Goal: Task Accomplishment & Management: Manage account settings

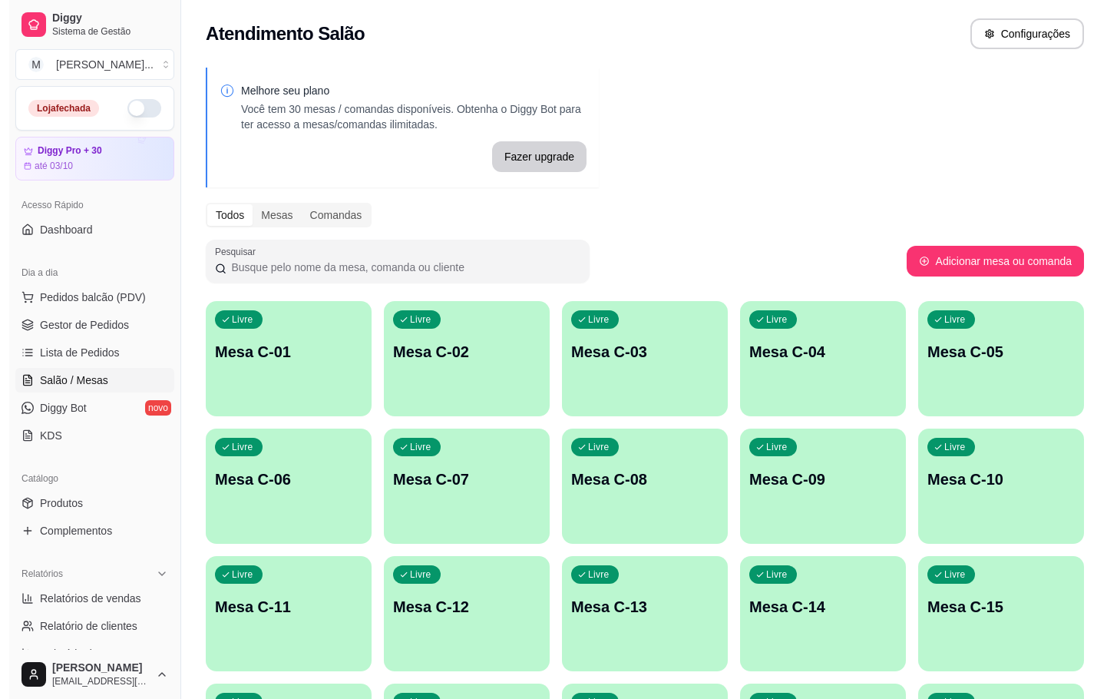
scroll to position [71, 0]
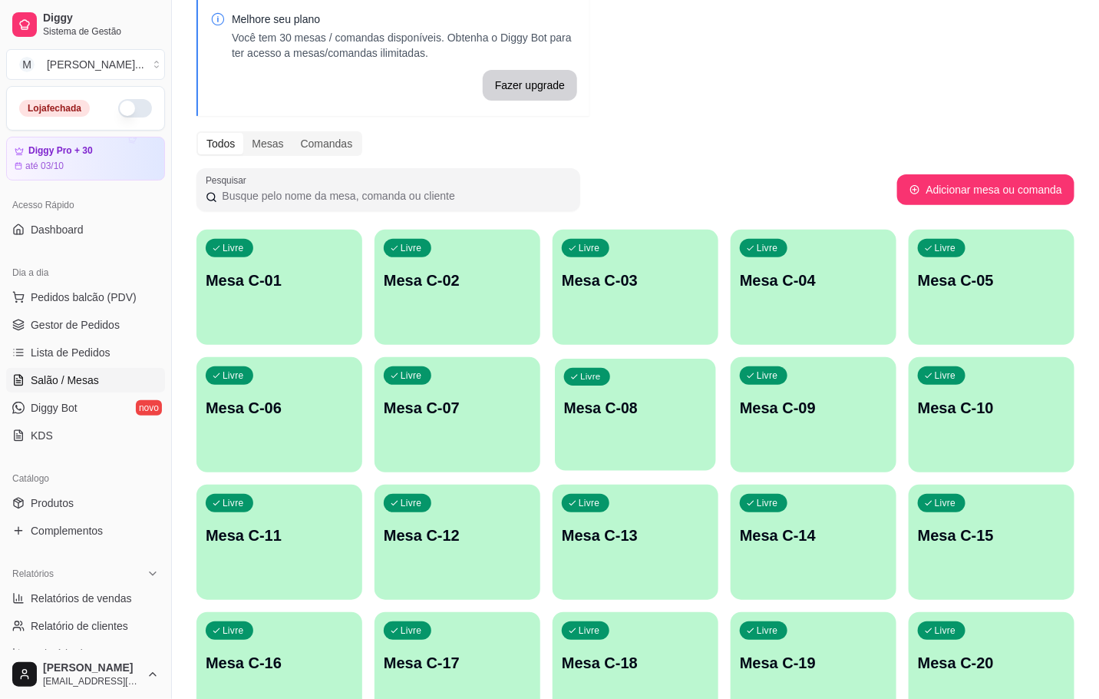
click at [565, 438] on div "Livre Mesa C-08" at bounding box center [635, 406] width 161 height 94
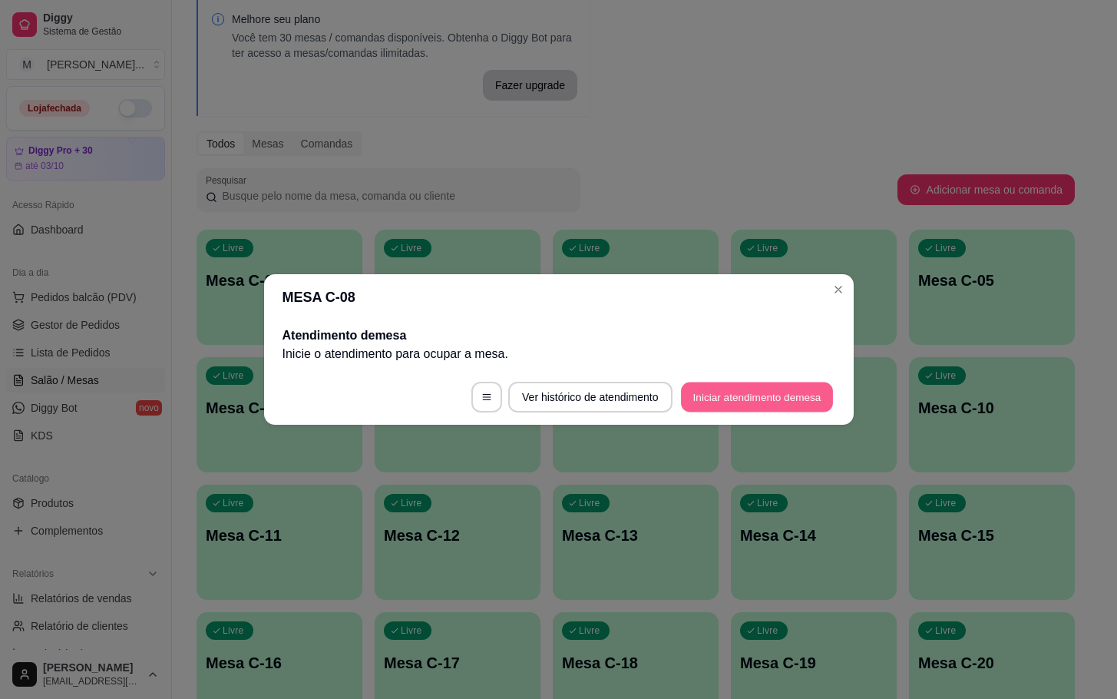
click at [772, 392] on button "Iniciar atendimento de mesa" at bounding box center [757, 397] width 152 height 30
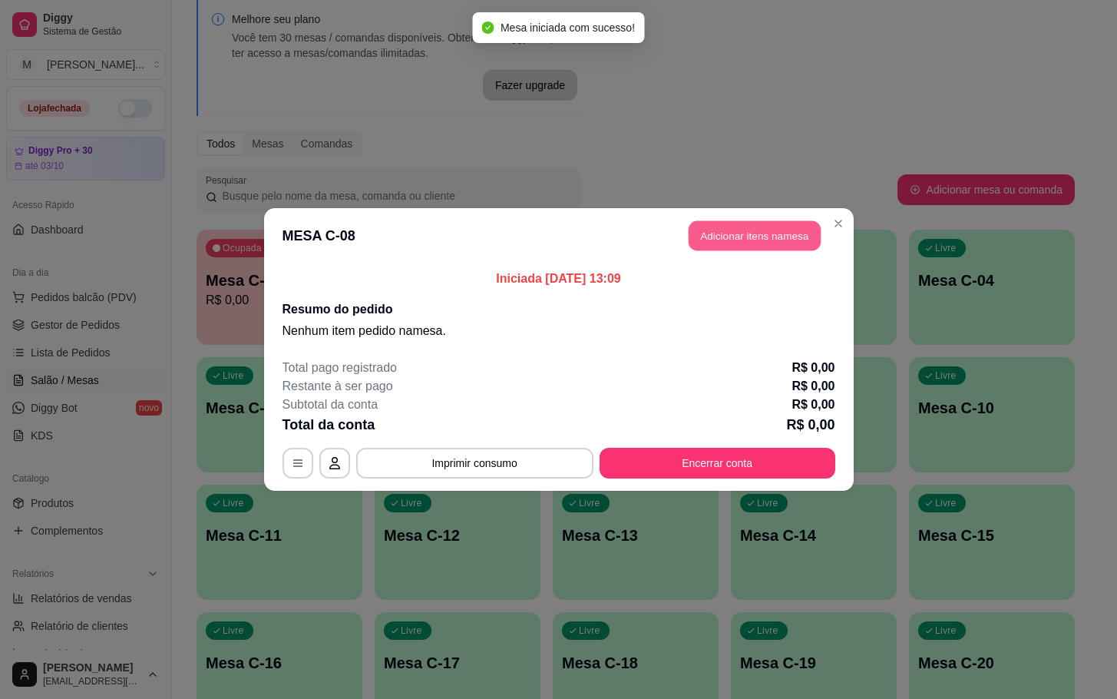
click at [775, 223] on button "Adicionar itens na mesa" at bounding box center [755, 236] width 132 height 30
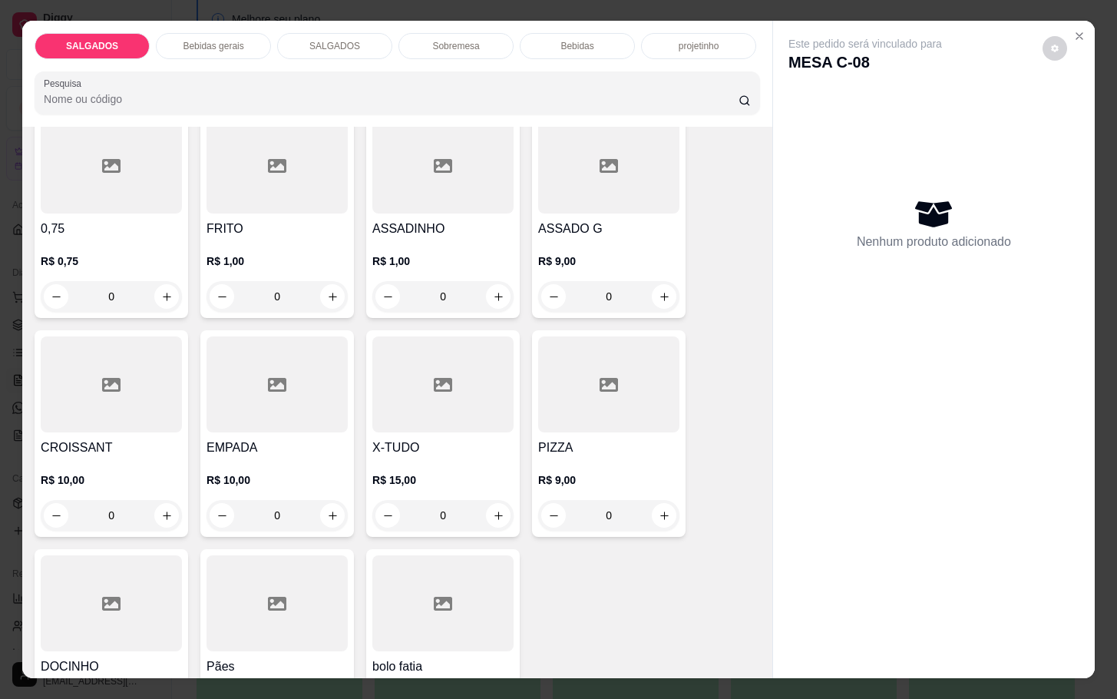
scroll to position [230, 0]
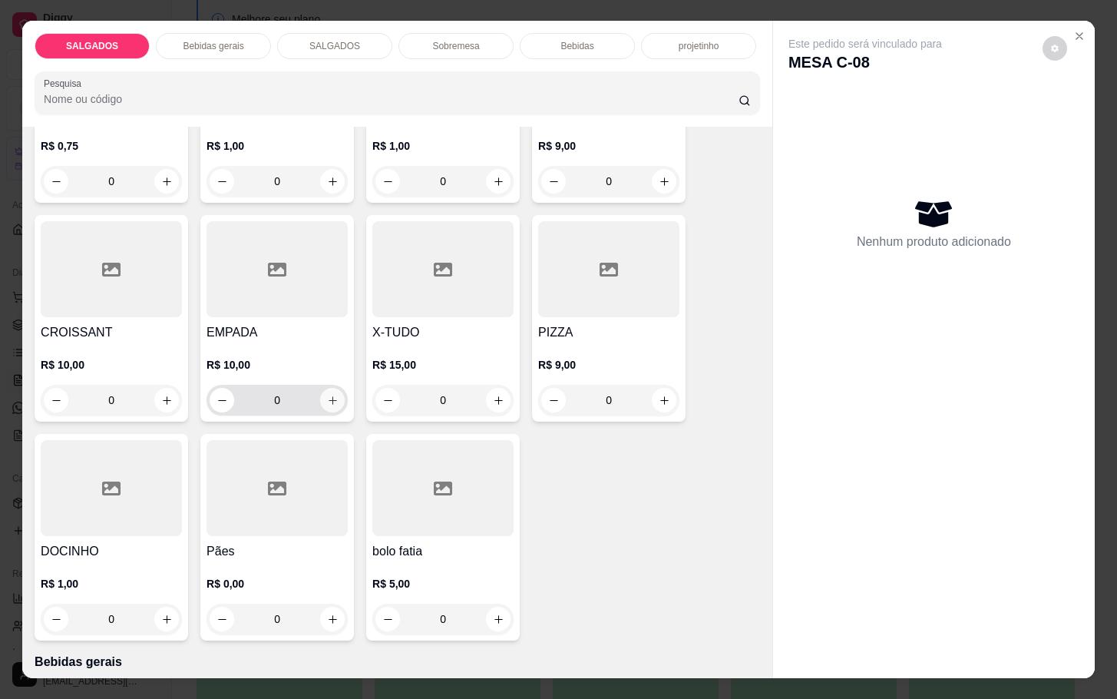
click at [320, 392] on button "increase-product-quantity" at bounding box center [332, 400] width 25 height 25
type input "1"
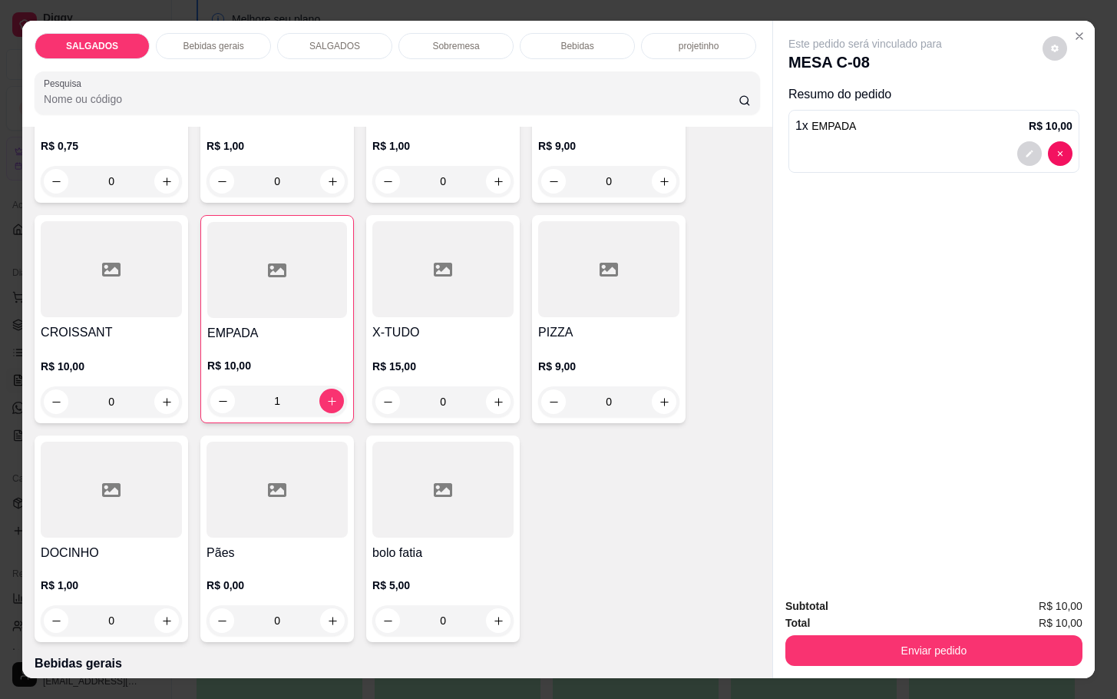
scroll to position [0, 0]
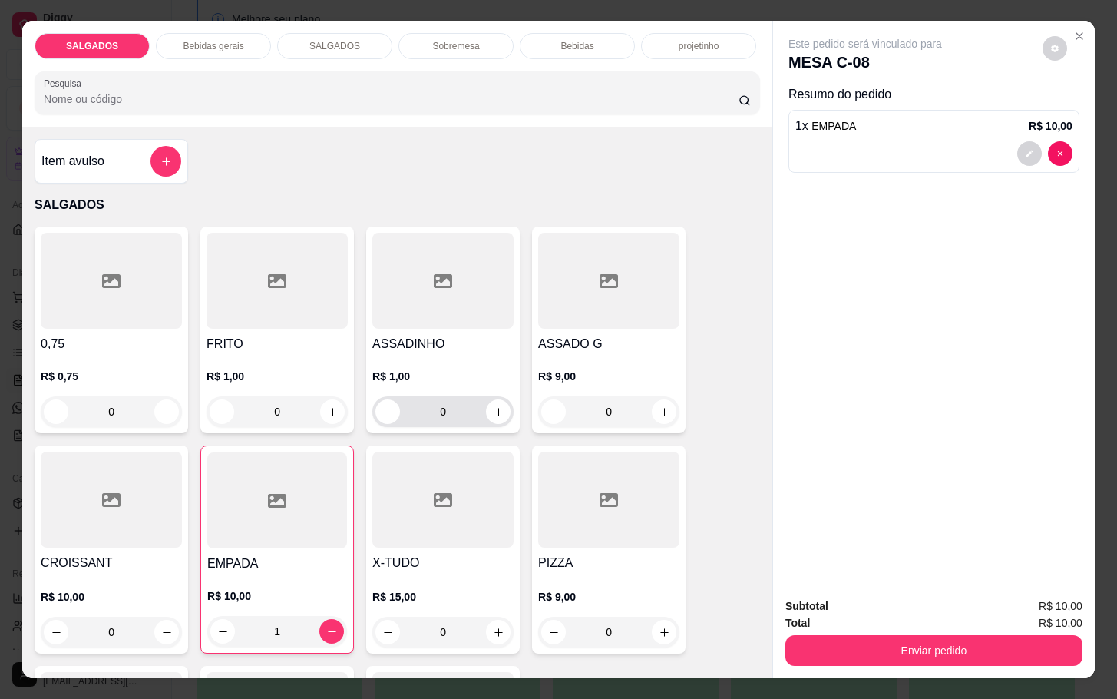
click at [498, 396] on div "0" at bounding box center [442, 411] width 135 height 31
click at [493, 408] on icon "increase-product-quantity" at bounding box center [499, 412] width 12 height 12
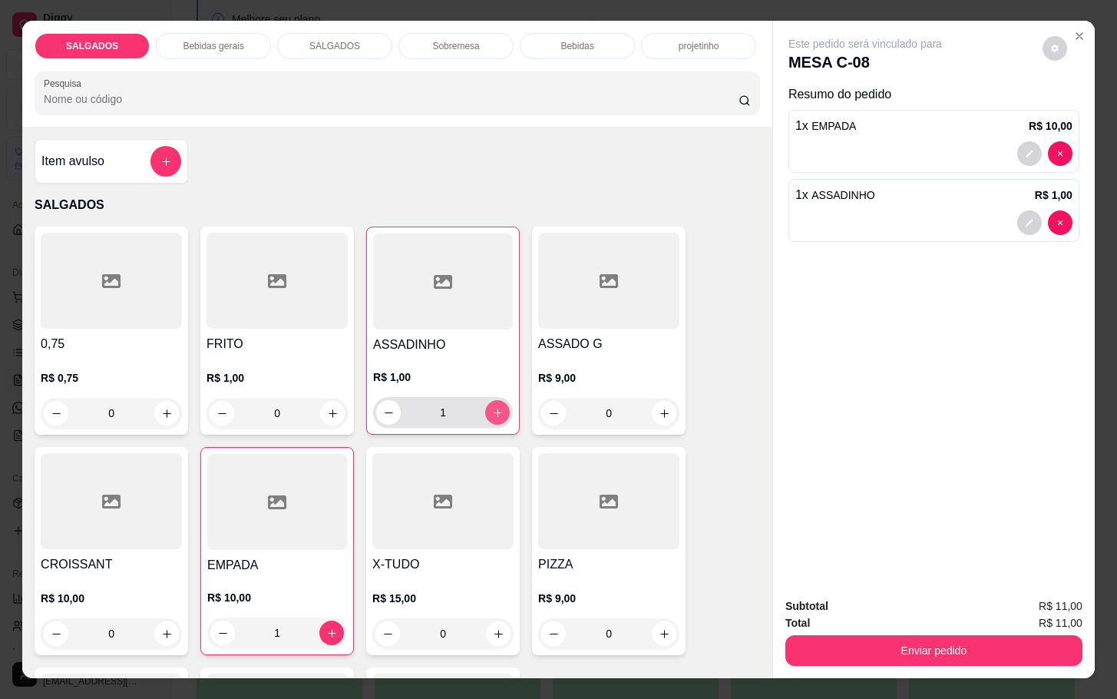
click at [492, 408] on icon "increase-product-quantity" at bounding box center [498, 413] width 12 height 12
type input "2"
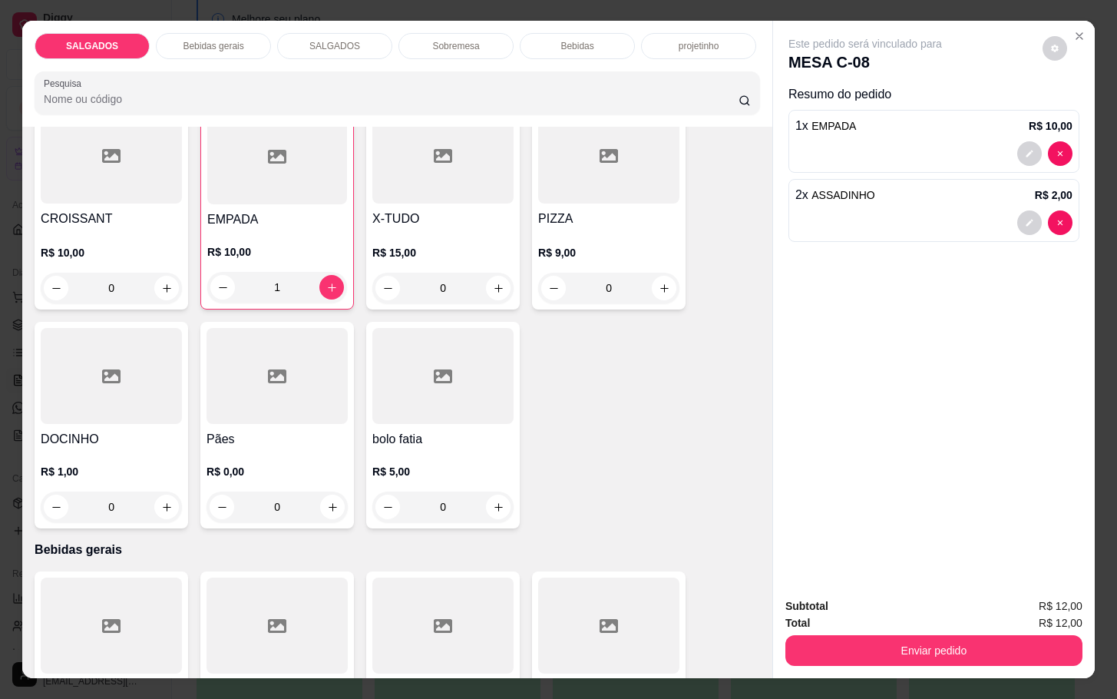
scroll to position [576, 0]
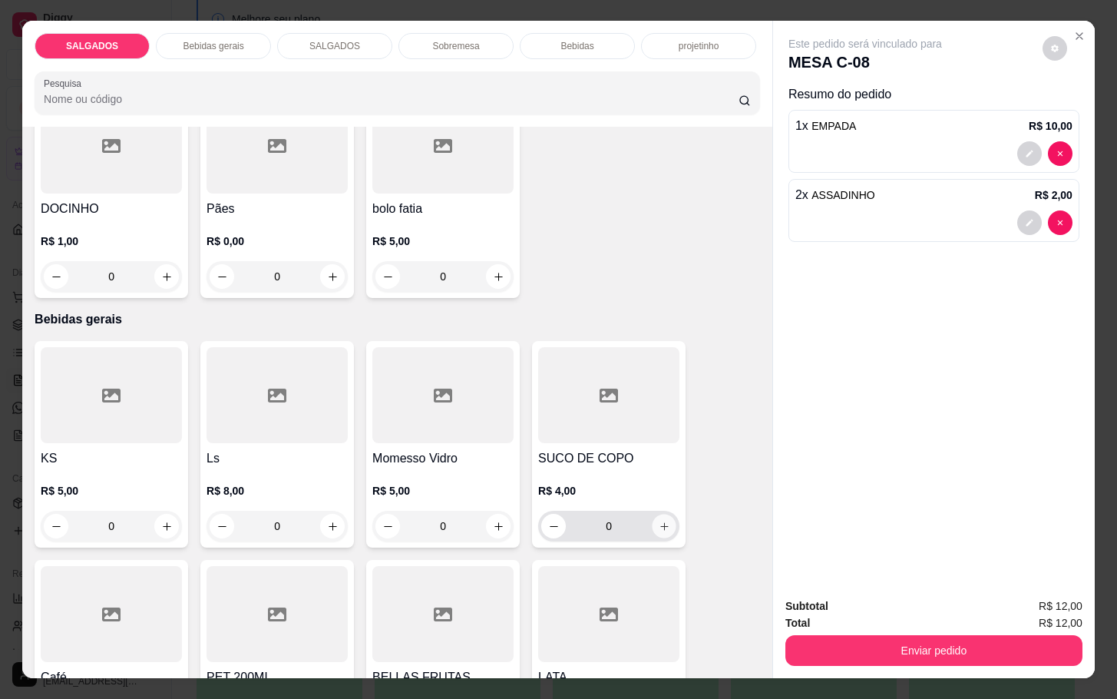
click at [659, 521] on icon "increase-product-quantity" at bounding box center [665, 527] width 12 height 12
type input "1"
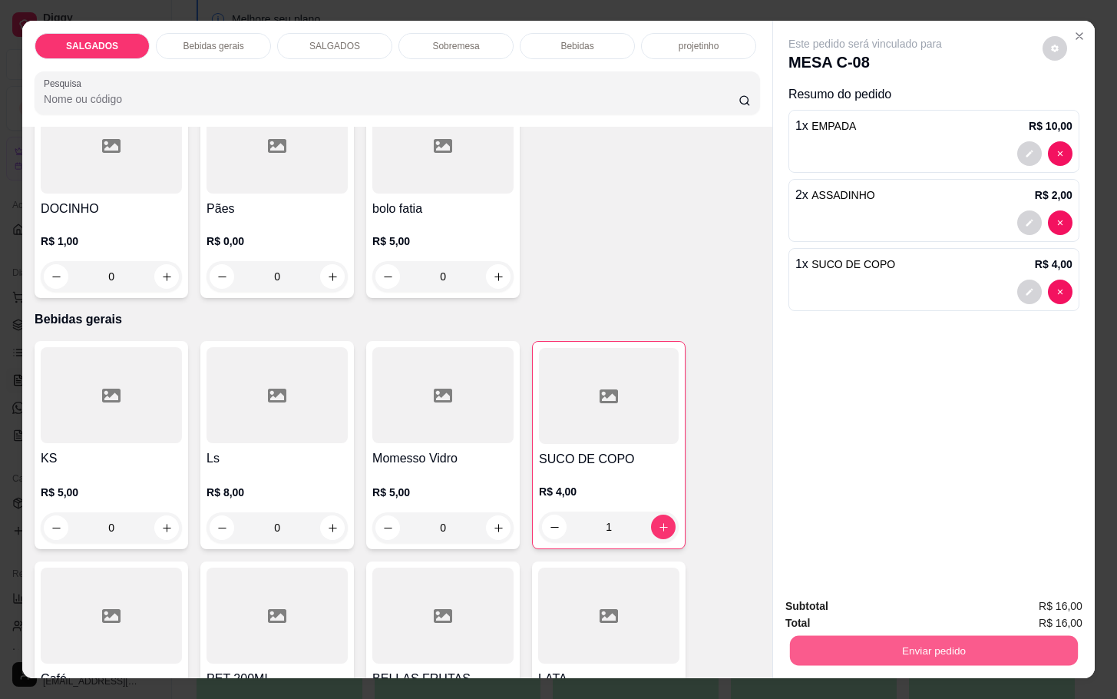
click at [917, 638] on button "Enviar pedido" at bounding box center [934, 650] width 288 height 30
click at [1007, 602] on button "Enviar pedido" at bounding box center [1040, 604] width 84 height 28
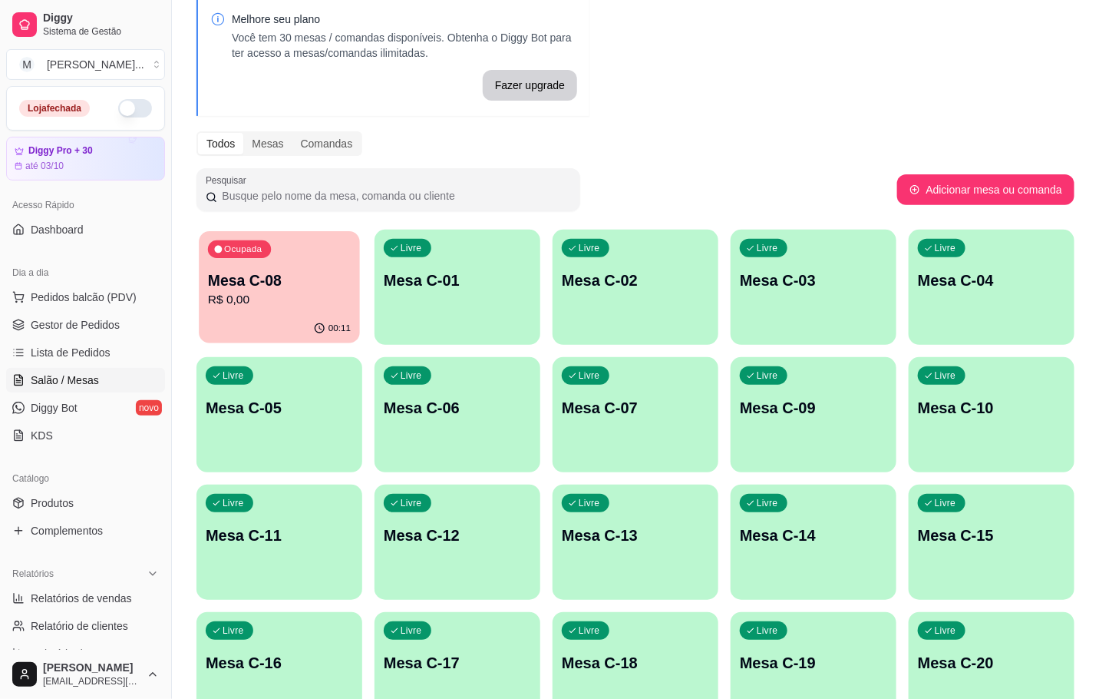
click at [314, 284] on p "Mesa C-08" at bounding box center [279, 280] width 143 height 21
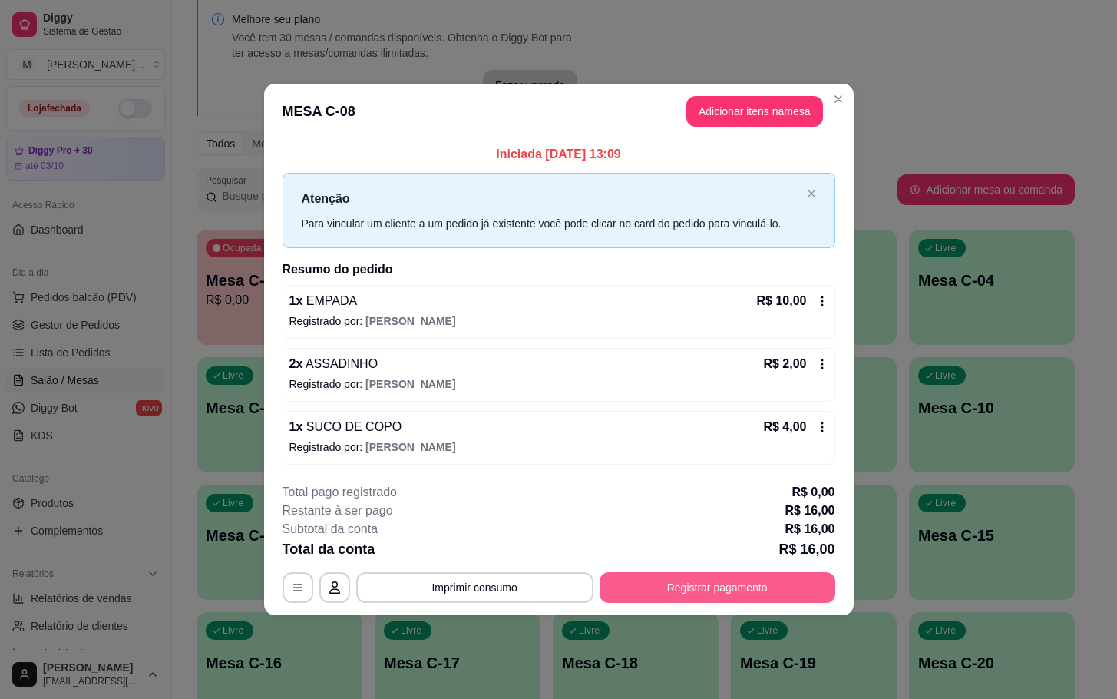
click at [739, 574] on button "Registrar pagamento" at bounding box center [718, 587] width 236 height 31
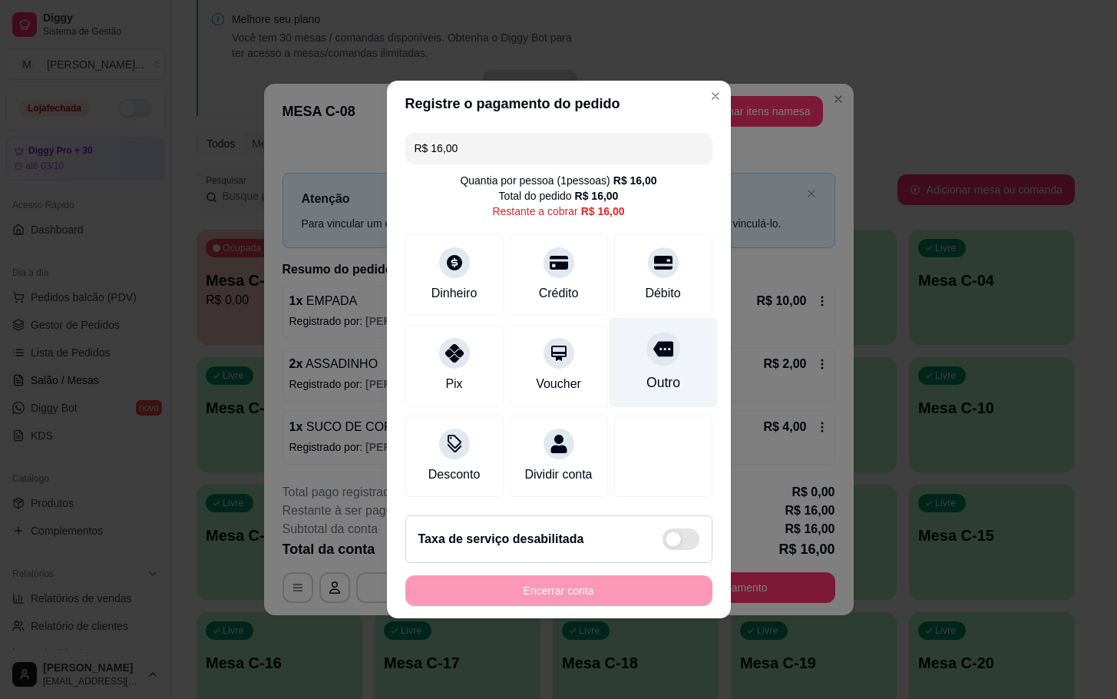
click at [650, 372] on div "Outro" at bounding box center [663, 382] width 34 height 20
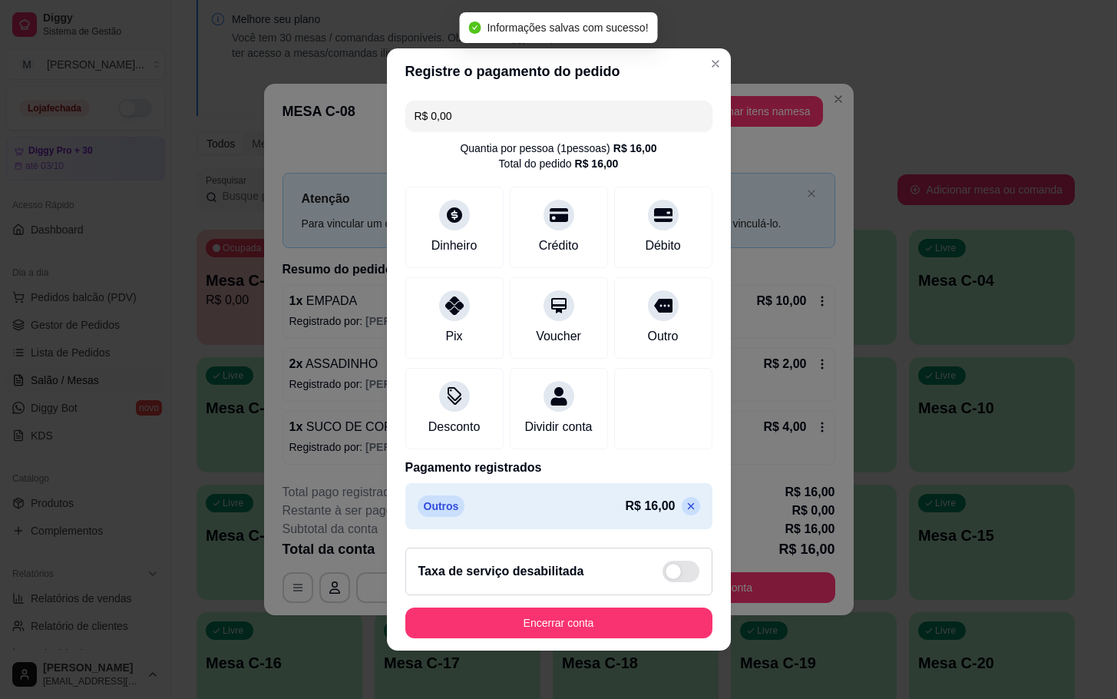
type input "R$ 0,00"
click at [537, 638] on button "Encerrar conta" at bounding box center [558, 622] width 307 height 31
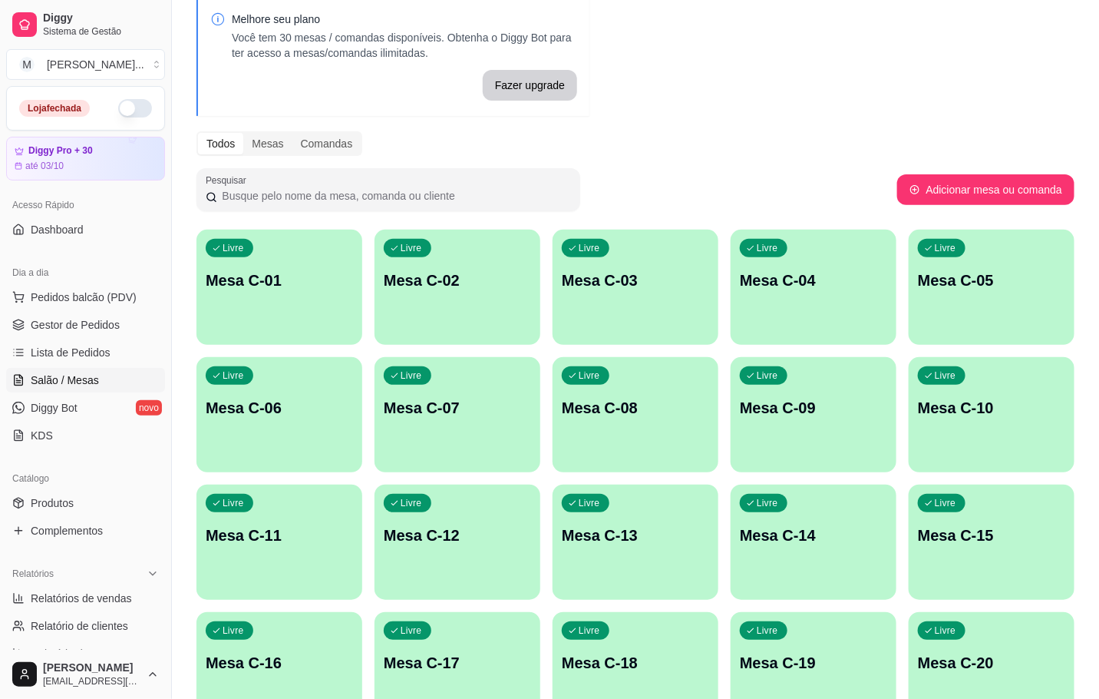
click at [523, 448] on div "Livre Mesa C-07" at bounding box center [458, 405] width 166 height 97
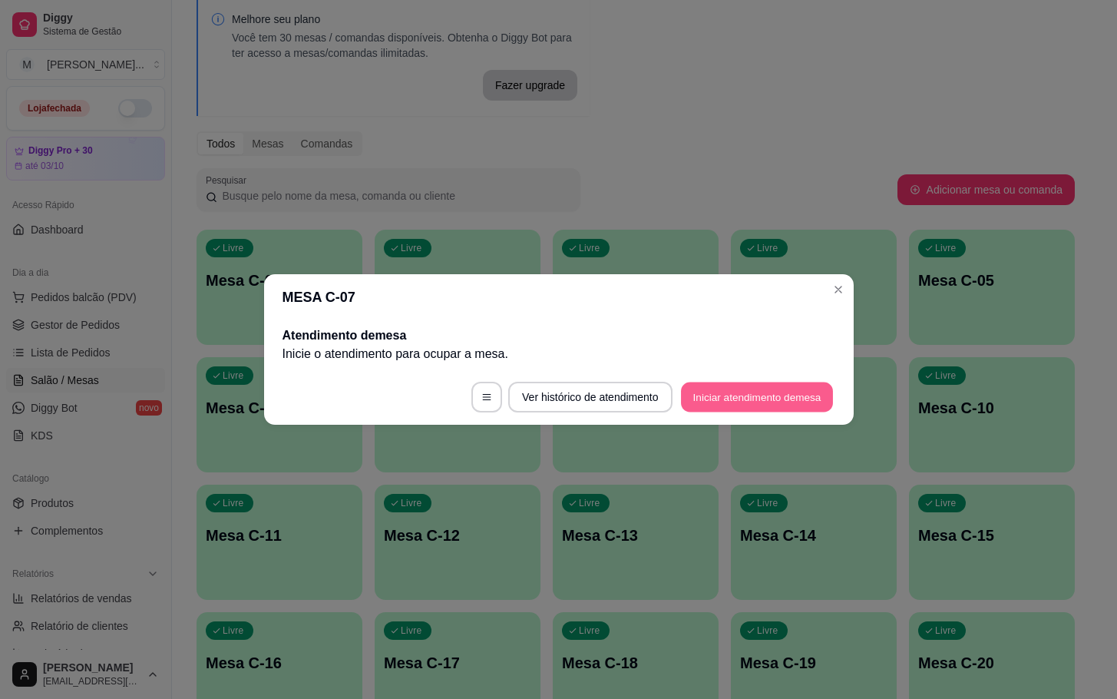
click at [788, 408] on button "Iniciar atendimento de mesa" at bounding box center [757, 397] width 152 height 30
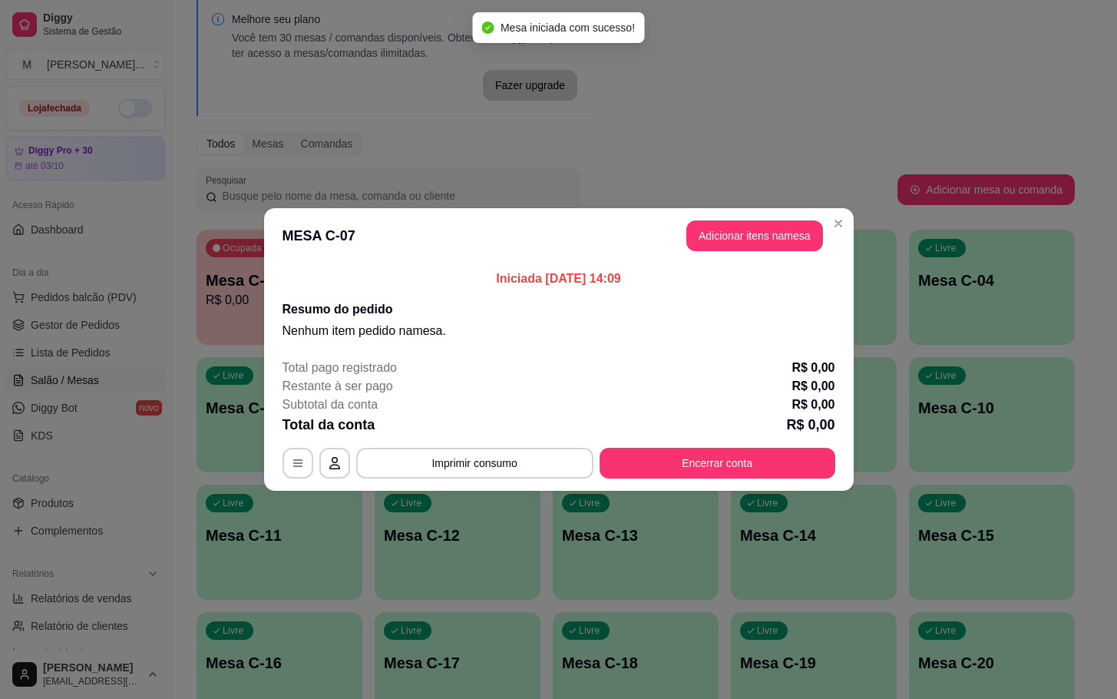
click at [798, 256] on header "MESA C-07 Adicionar itens na mesa" at bounding box center [559, 235] width 590 height 55
click at [800, 242] on button "Adicionar itens na mesa" at bounding box center [755, 236] width 132 height 30
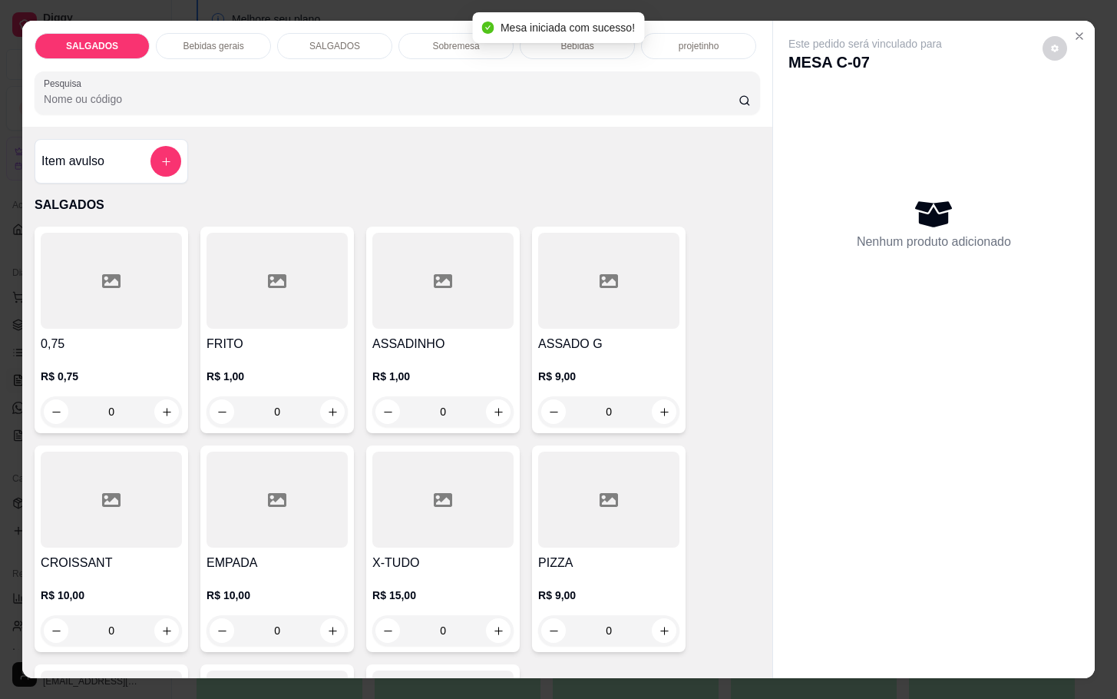
click at [639, 320] on div at bounding box center [608, 281] width 141 height 96
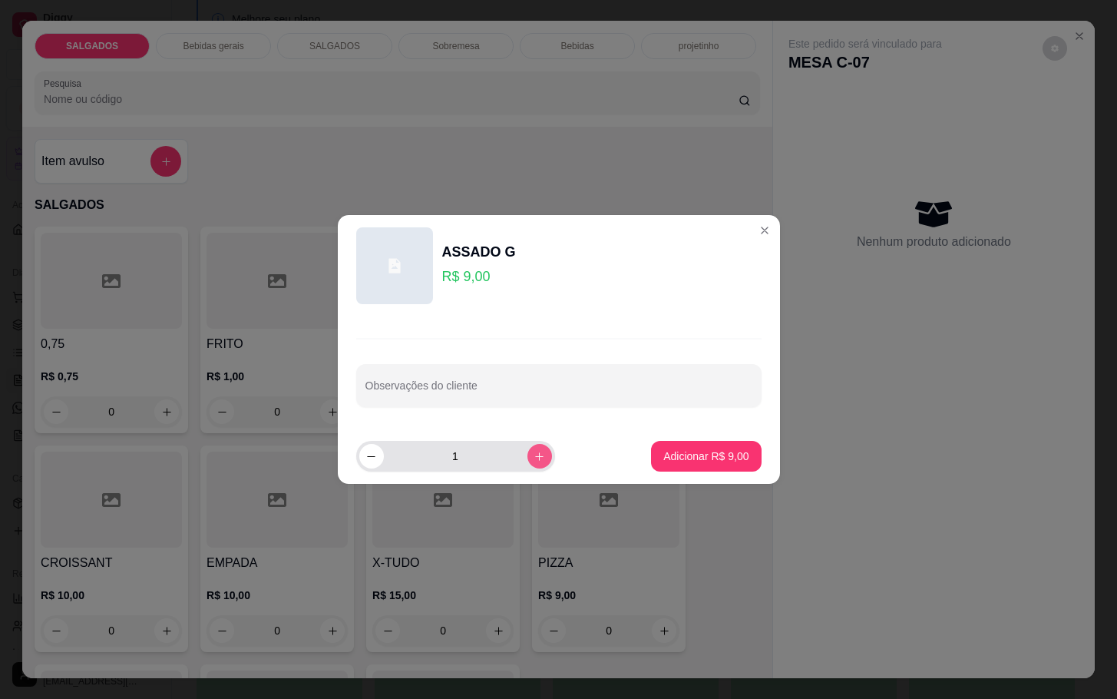
click at [527, 450] on button "increase-product-quantity" at bounding box center [539, 456] width 25 height 25
click at [527, 450] on button "increase-product-quantity" at bounding box center [539, 456] width 24 height 24
type input "3"
click at [676, 458] on p "Adicionar R$ 27,00" at bounding box center [703, 455] width 89 height 15
type input "3"
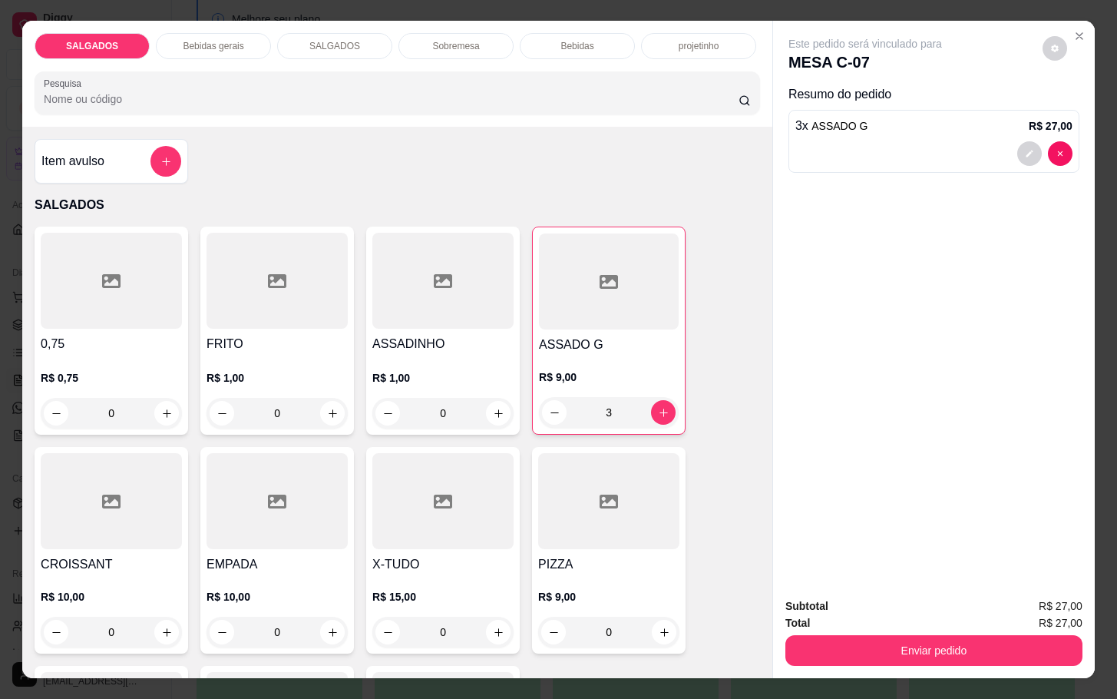
click at [223, 47] on div "Bebidas gerais" at bounding box center [213, 46] width 115 height 26
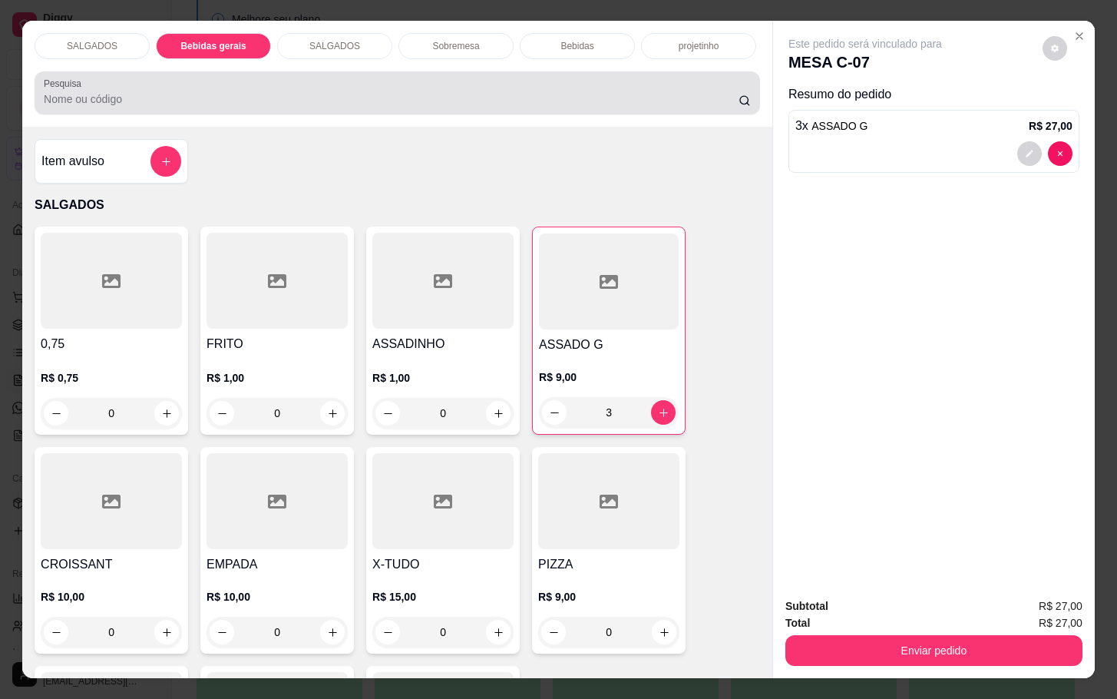
scroll to position [37, 0]
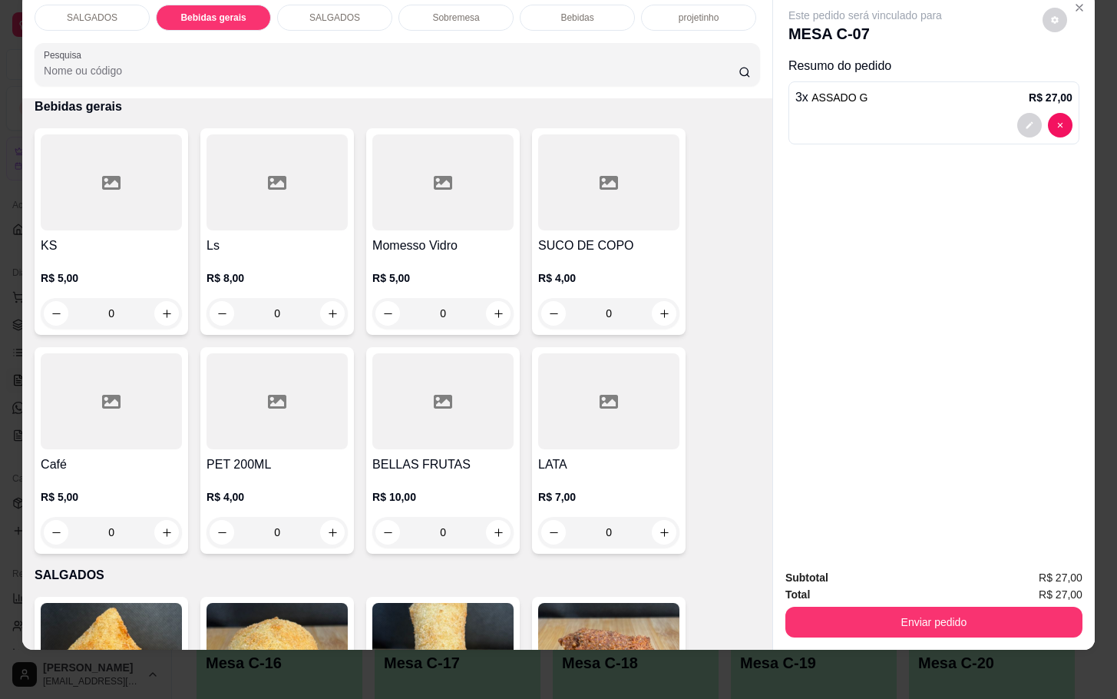
click at [272, 176] on icon at bounding box center [277, 183] width 18 height 14
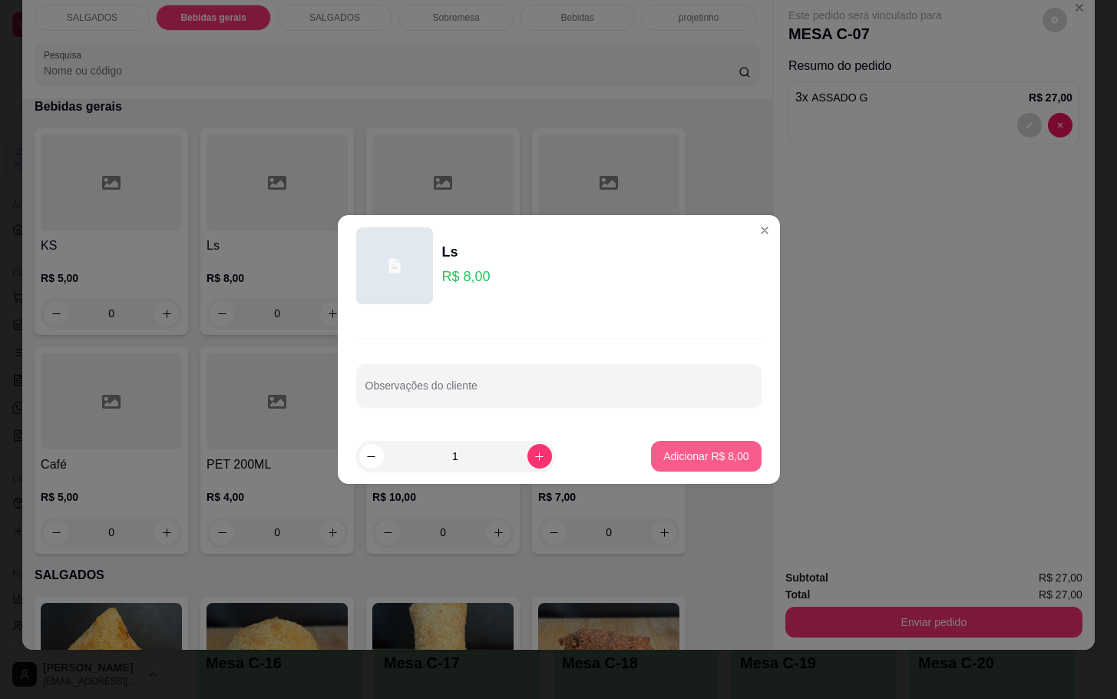
click at [705, 463] on p "Adicionar R$ 8,00" at bounding box center [705, 455] width 85 height 15
type input "1"
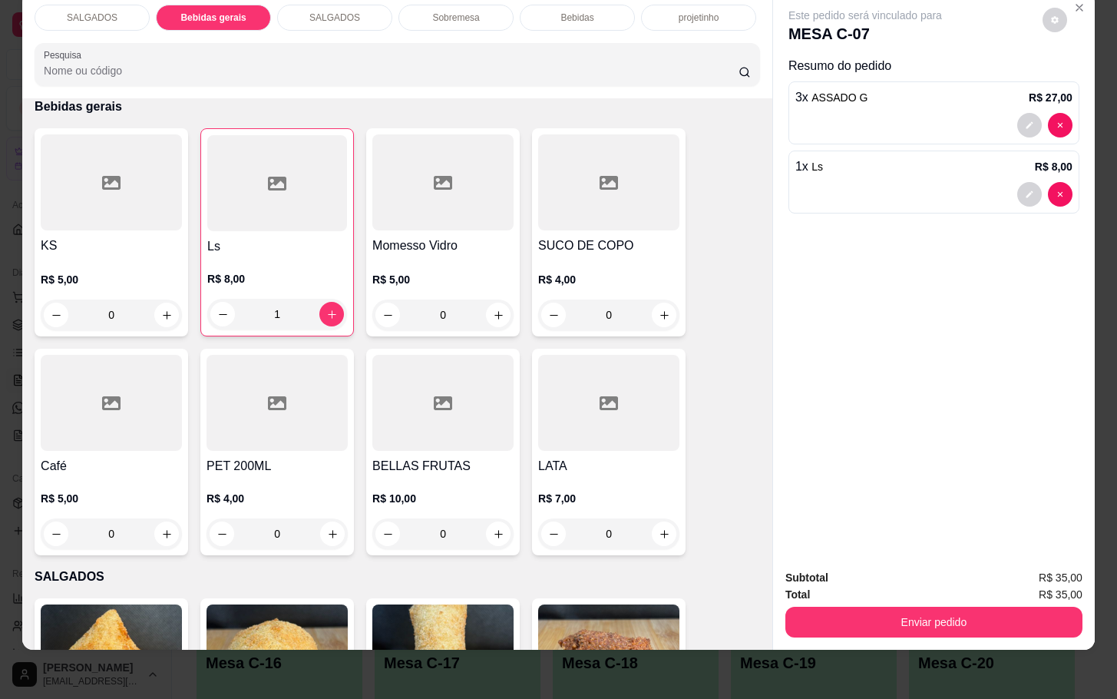
click at [961, 586] on div "Total R$ 35,00" at bounding box center [933, 594] width 297 height 17
drag, startPoint x: 961, startPoint y: 576, endPoint x: 958, endPoint y: 585, distance: 9.7
click at [958, 586] on div "Total R$ 35,00" at bounding box center [933, 594] width 297 height 17
click at [958, 603] on div "Enviar pedido" at bounding box center [933, 620] width 297 height 35
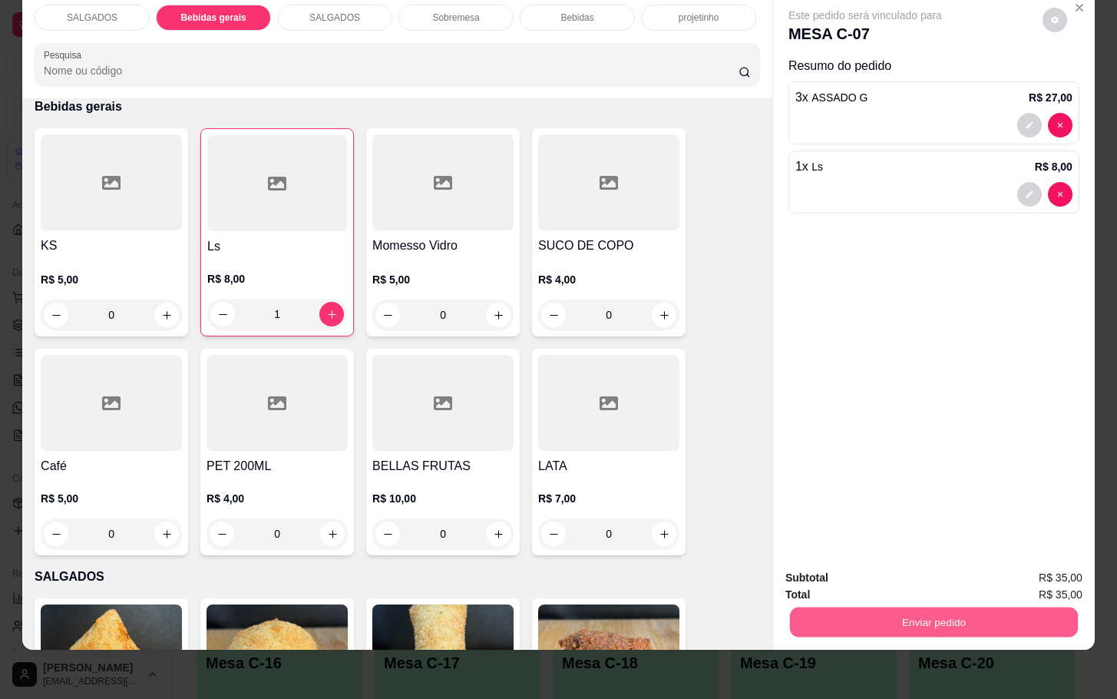
click at [954, 607] on button "Enviar pedido" at bounding box center [934, 622] width 288 height 30
click at [1007, 562] on button "Enviar pedido" at bounding box center [1040, 567] width 84 height 28
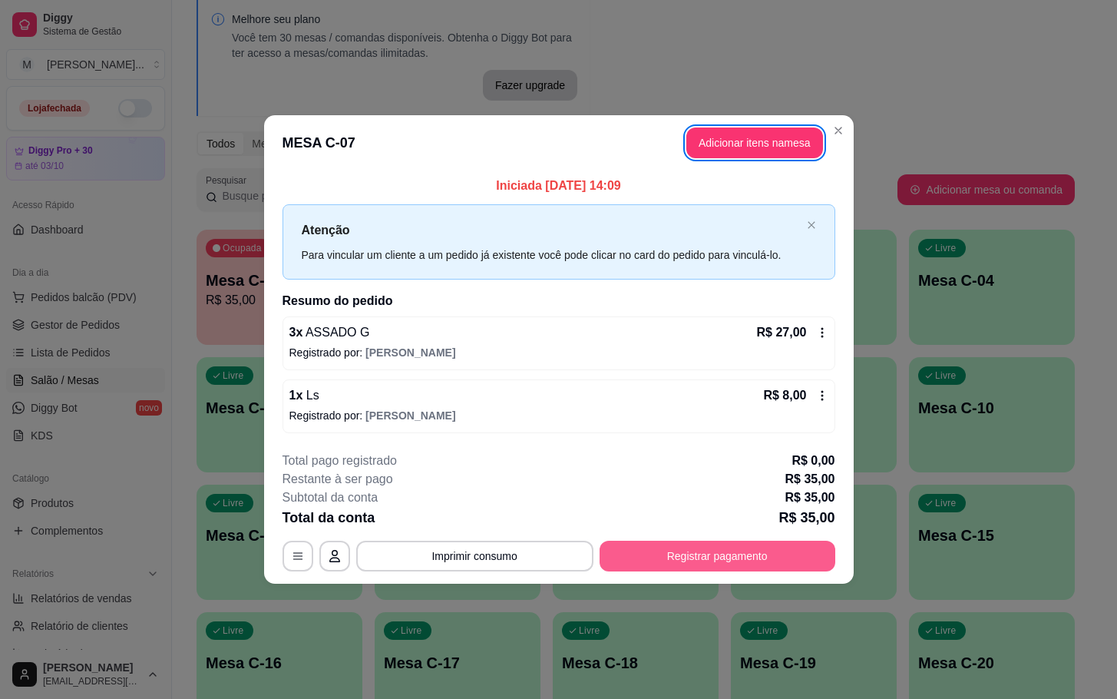
click at [701, 564] on button "Registrar pagamento" at bounding box center [718, 555] width 236 height 31
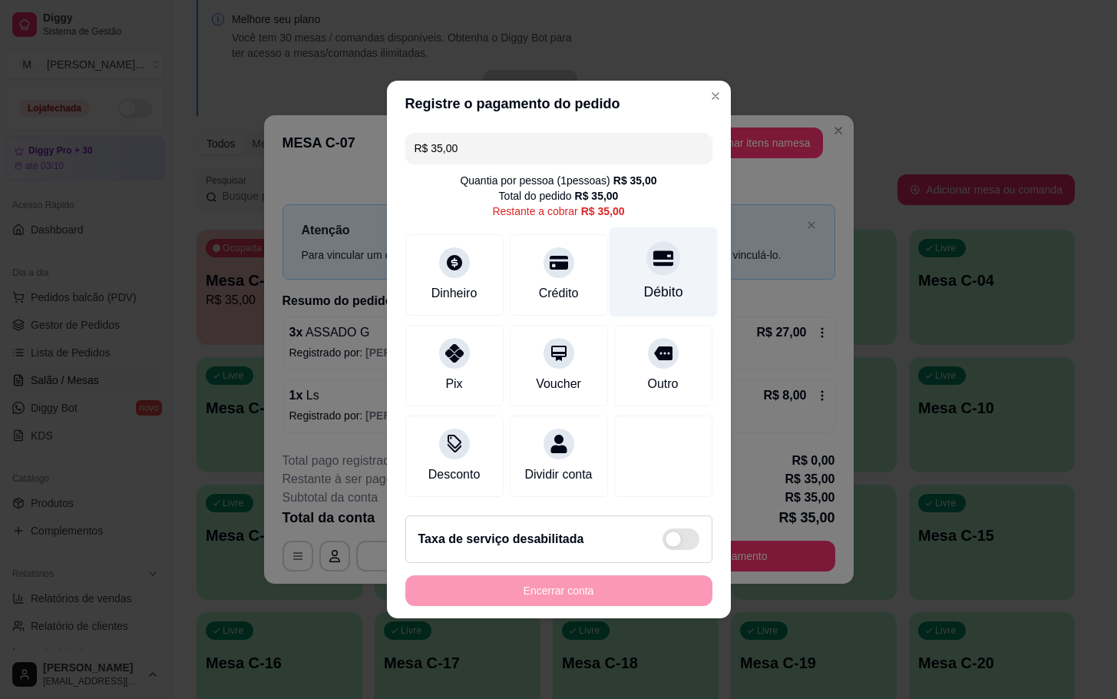
click at [634, 231] on div "Débito" at bounding box center [663, 272] width 108 height 90
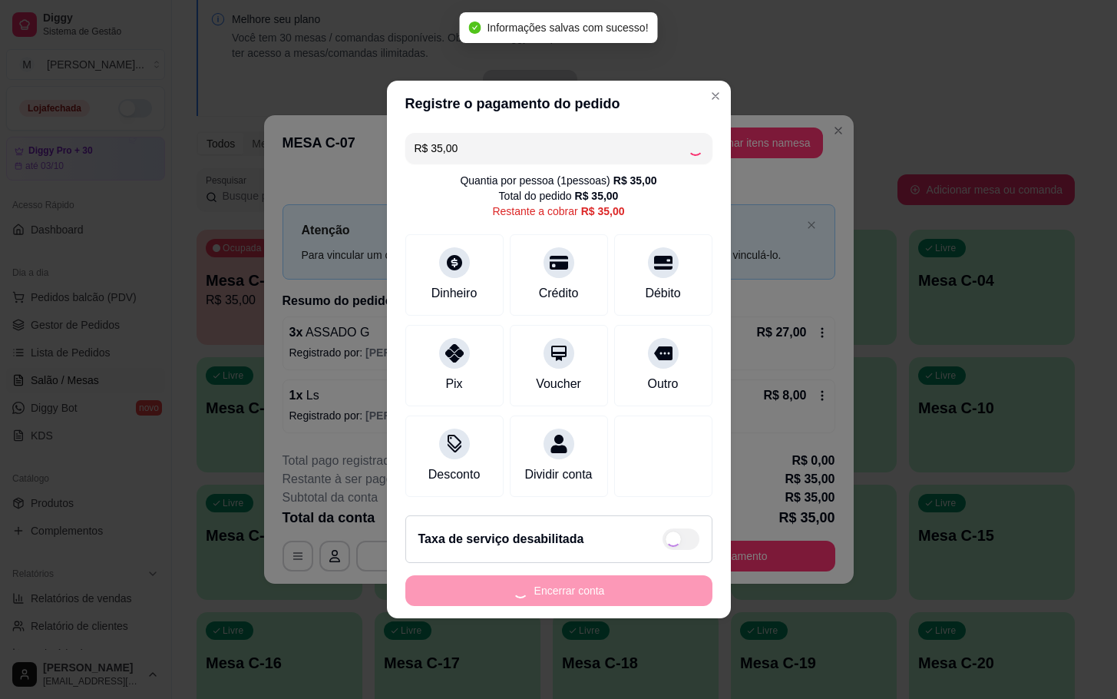
type input "R$ 0,00"
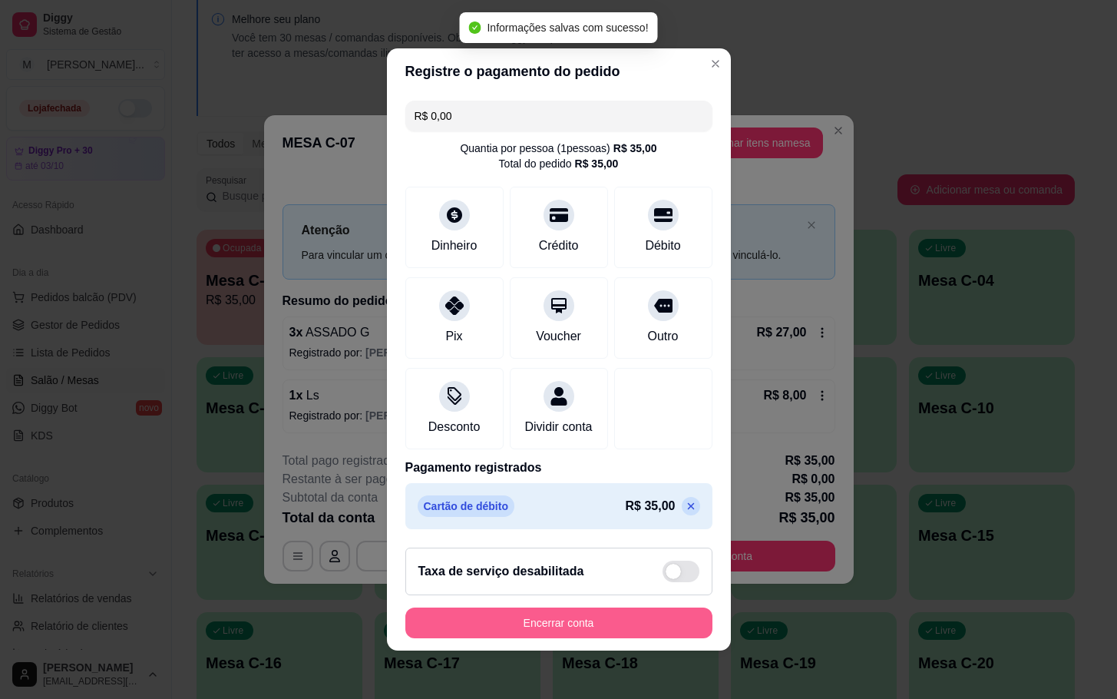
click at [650, 625] on button "Encerrar conta" at bounding box center [558, 622] width 307 height 31
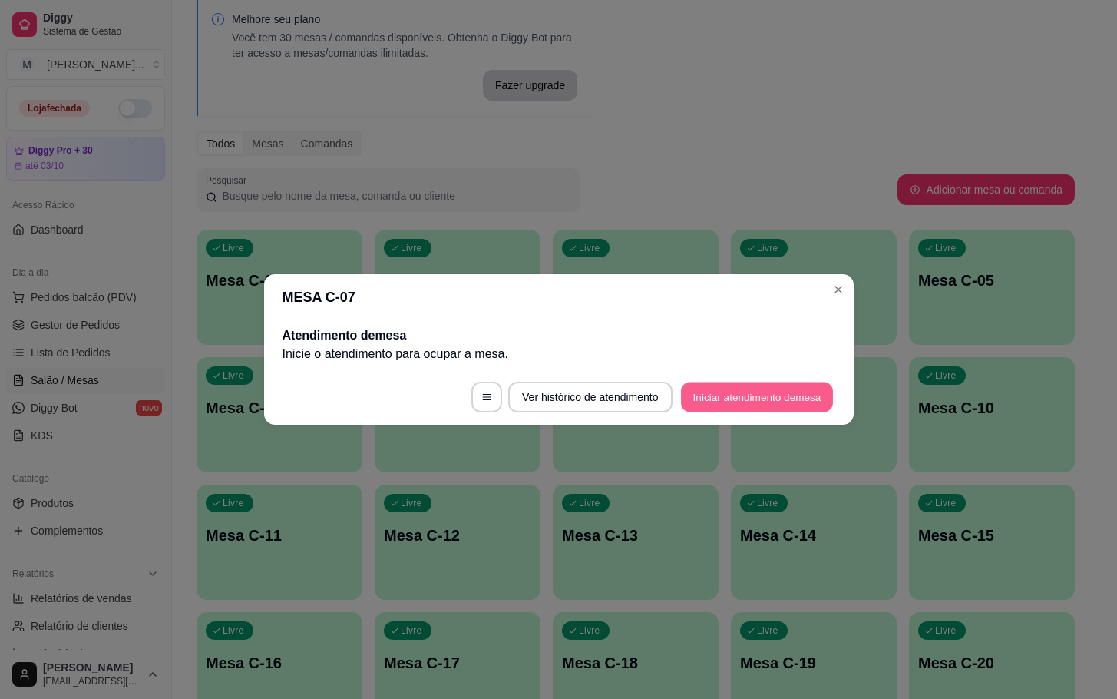
click at [749, 408] on button "Iniciar atendimento de mesa" at bounding box center [757, 397] width 152 height 30
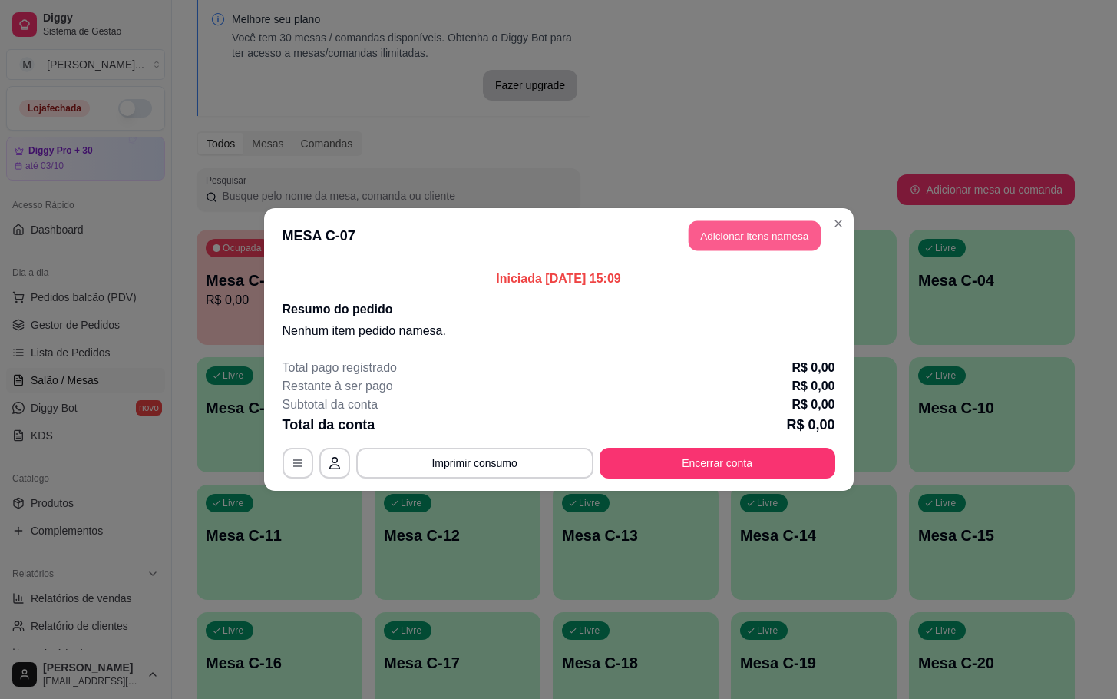
click at [754, 249] on button "Adicionar itens na mesa" at bounding box center [755, 236] width 132 height 30
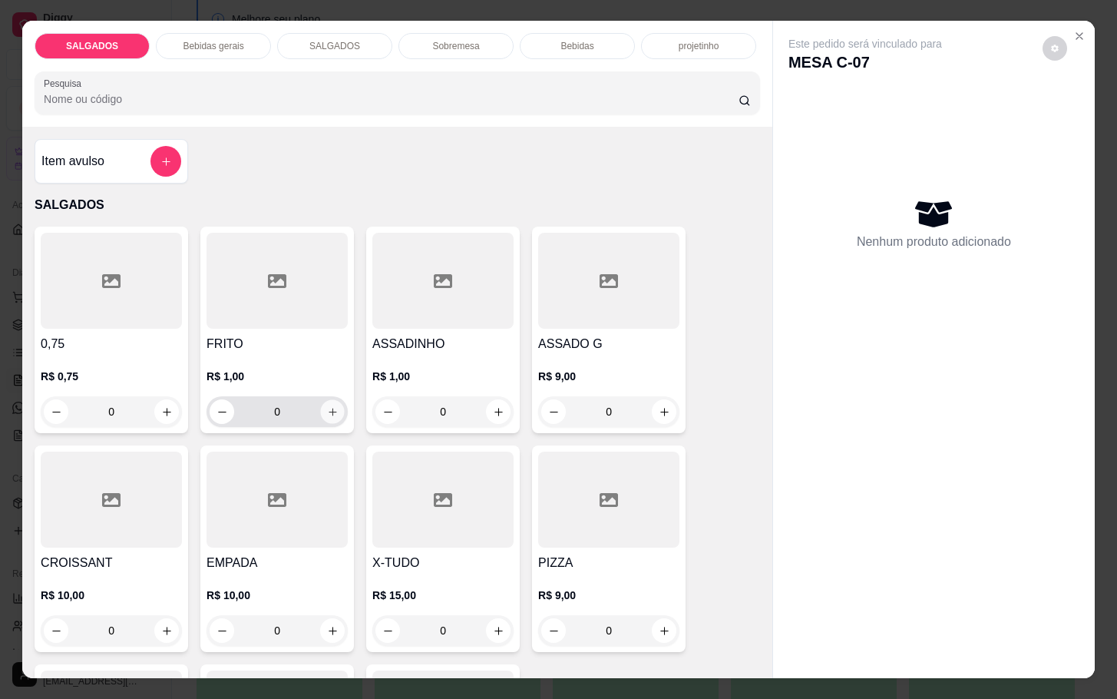
click at [321, 403] on button "increase-product-quantity" at bounding box center [333, 412] width 24 height 24
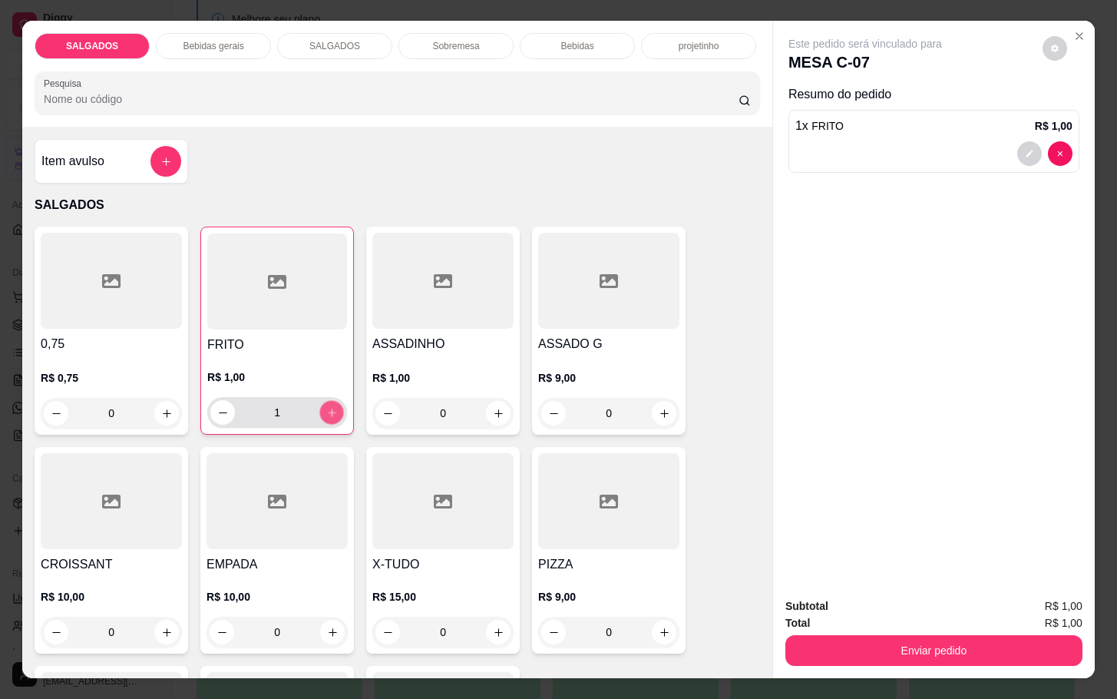
click at [326, 407] on icon "increase-product-quantity" at bounding box center [332, 413] width 12 height 12
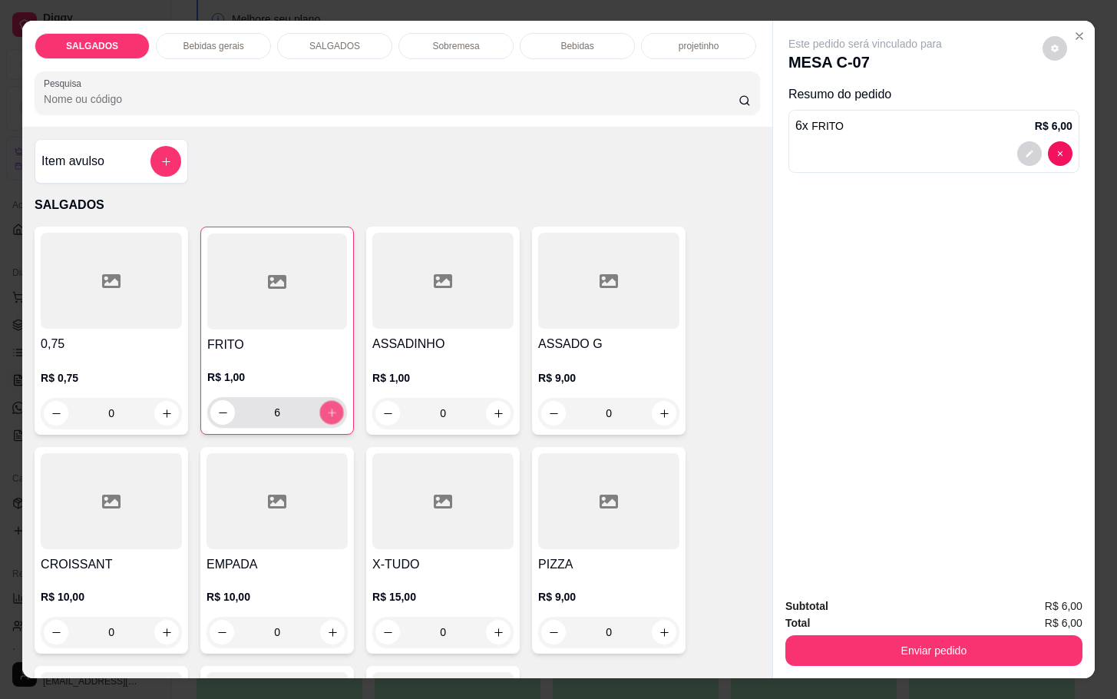
click at [326, 407] on icon "increase-product-quantity" at bounding box center [332, 413] width 12 height 12
click at [352, 422] on div "0,75 R$ 0,75 0 FRITO R$ 1,00 7 ASSADINHO R$ 1,00 0 ASSADO G R$ 9,00 0 CROISSANT…" at bounding box center [398, 549] width 726 height 646
click at [327, 419] on div "7" at bounding box center [277, 412] width 134 height 31
click at [323, 415] on button "increase-product-quantity" at bounding box center [332, 413] width 24 height 24
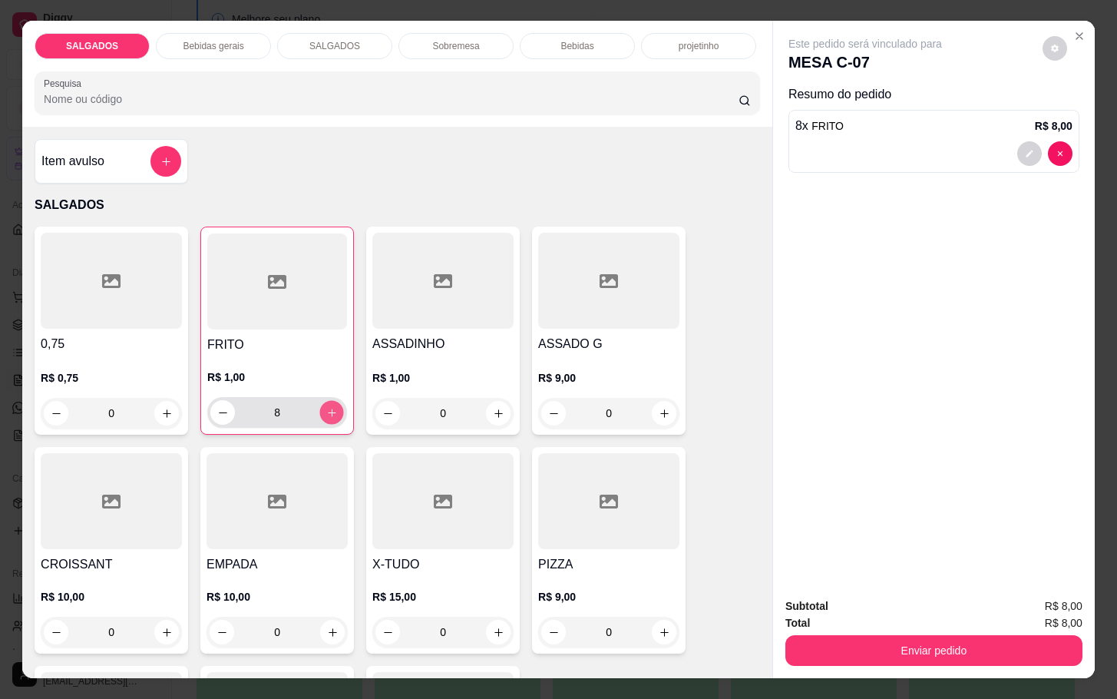
click at [323, 415] on button "increase-product-quantity" at bounding box center [332, 413] width 24 height 24
click at [323, 415] on button "increase-product-quantity" at bounding box center [331, 412] width 25 height 25
click at [323, 415] on button "increase-product-quantity" at bounding box center [332, 413] width 24 height 24
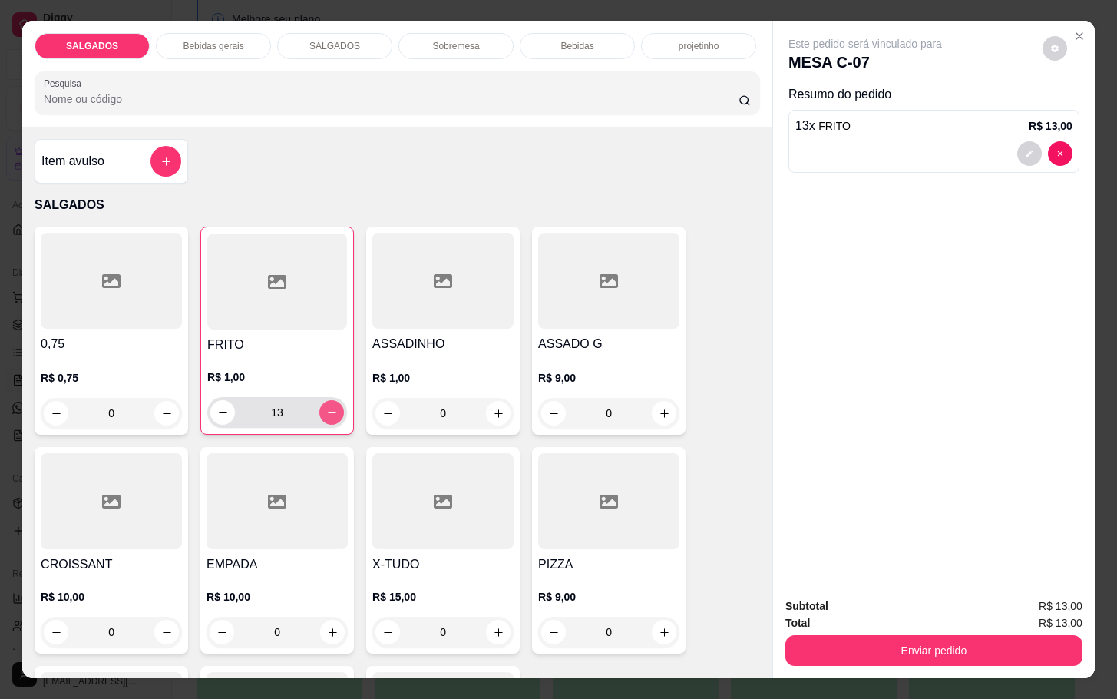
click at [323, 415] on button "increase-product-quantity" at bounding box center [331, 412] width 25 height 25
click at [326, 407] on icon "increase-product-quantity" at bounding box center [332, 413] width 12 height 12
type input "16"
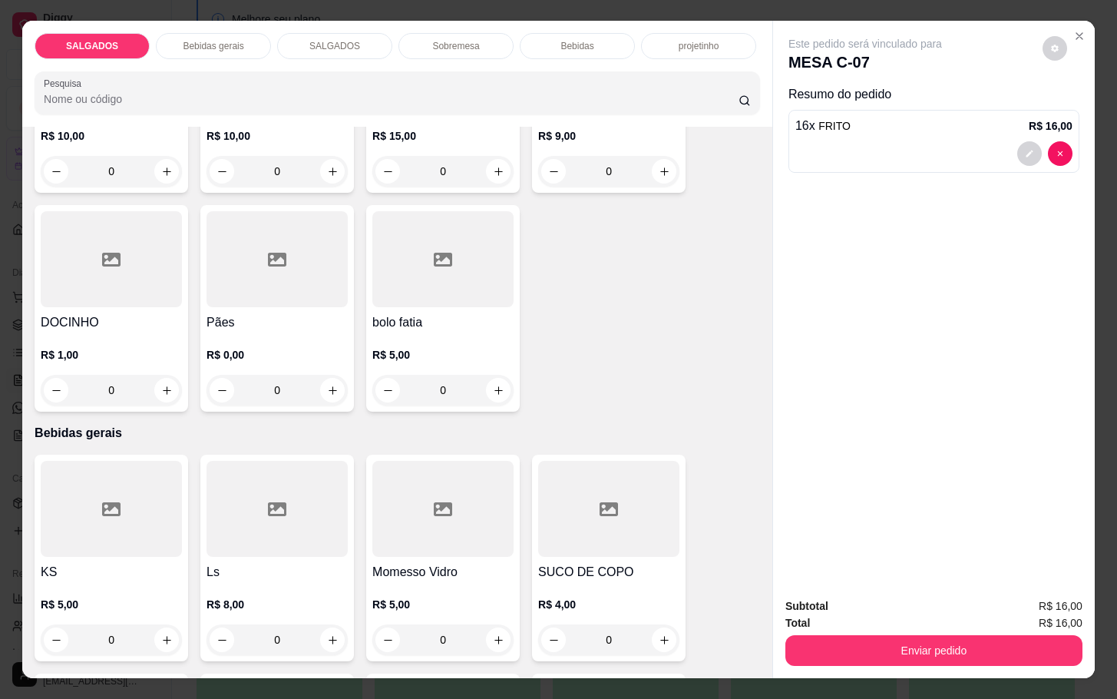
scroll to position [576, 0]
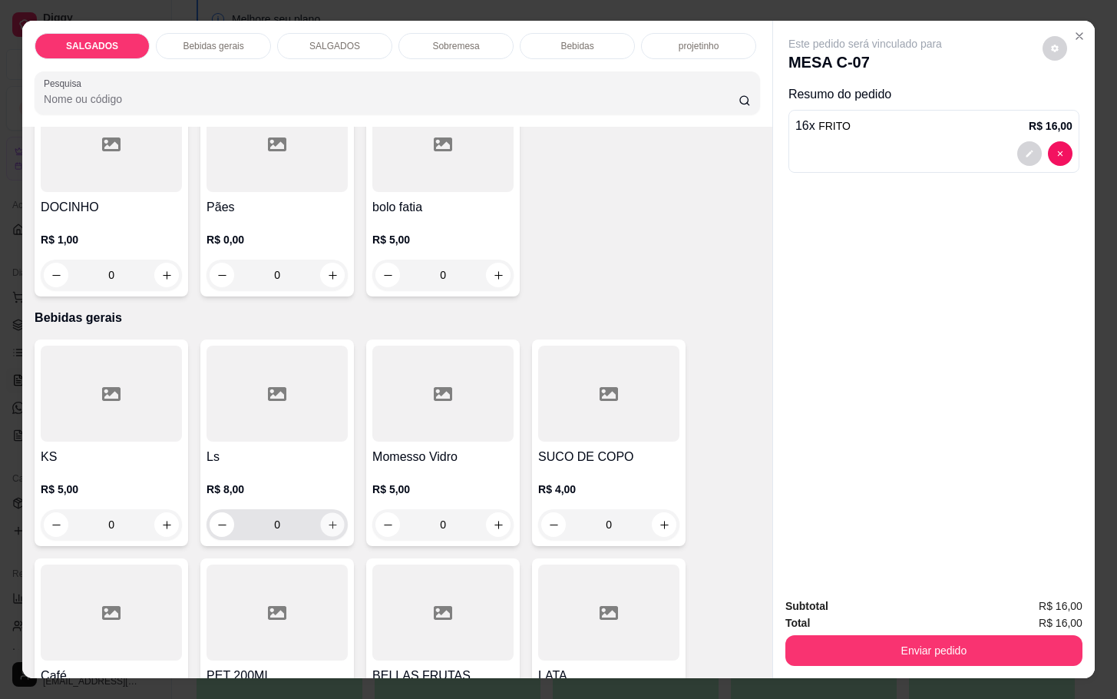
click at [321, 513] on button "increase-product-quantity" at bounding box center [333, 525] width 24 height 24
type input "1"
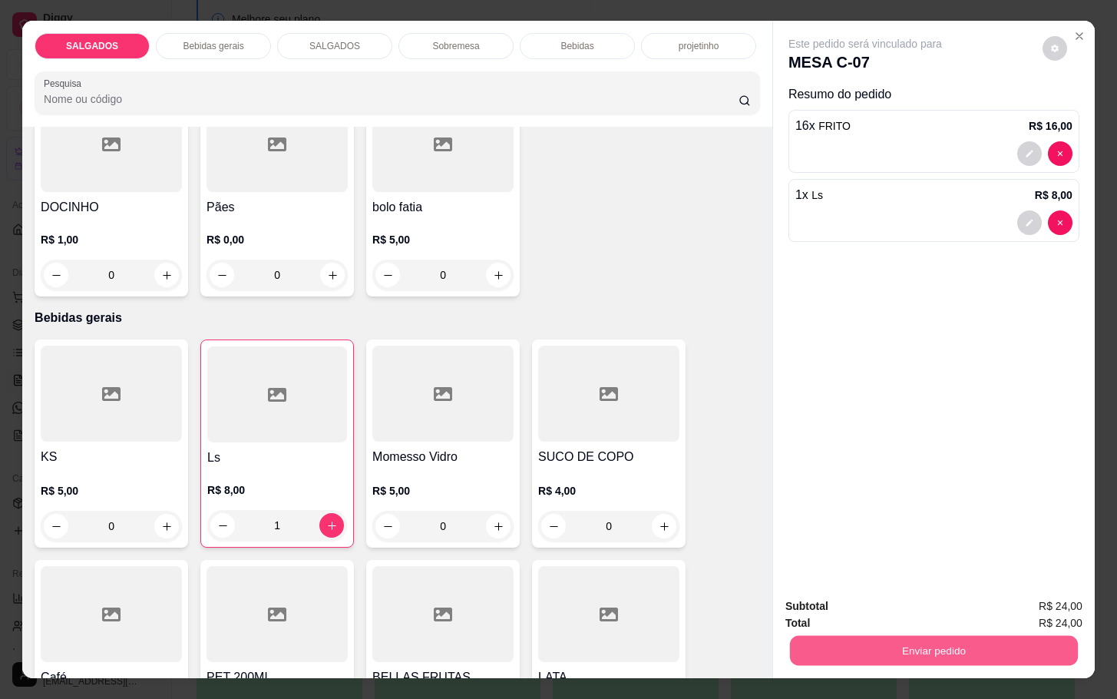
click at [984, 636] on button "Enviar pedido" at bounding box center [934, 650] width 288 height 30
click at [1036, 593] on button "Enviar pedido" at bounding box center [1040, 604] width 87 height 29
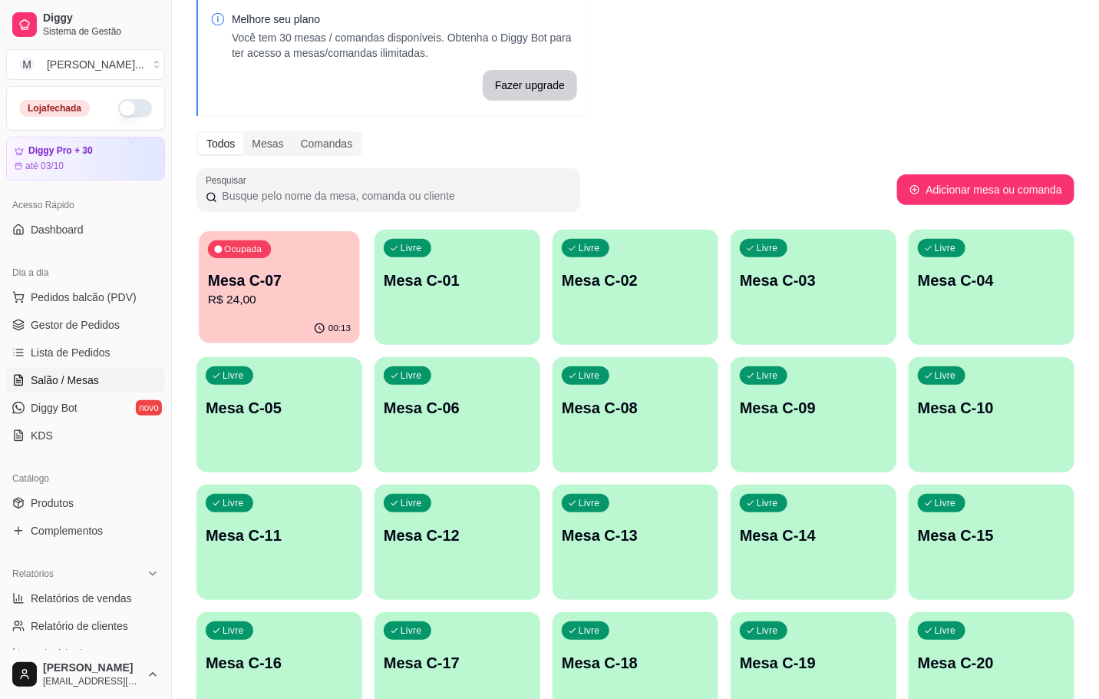
click at [325, 321] on div "00:13" at bounding box center [279, 328] width 161 height 29
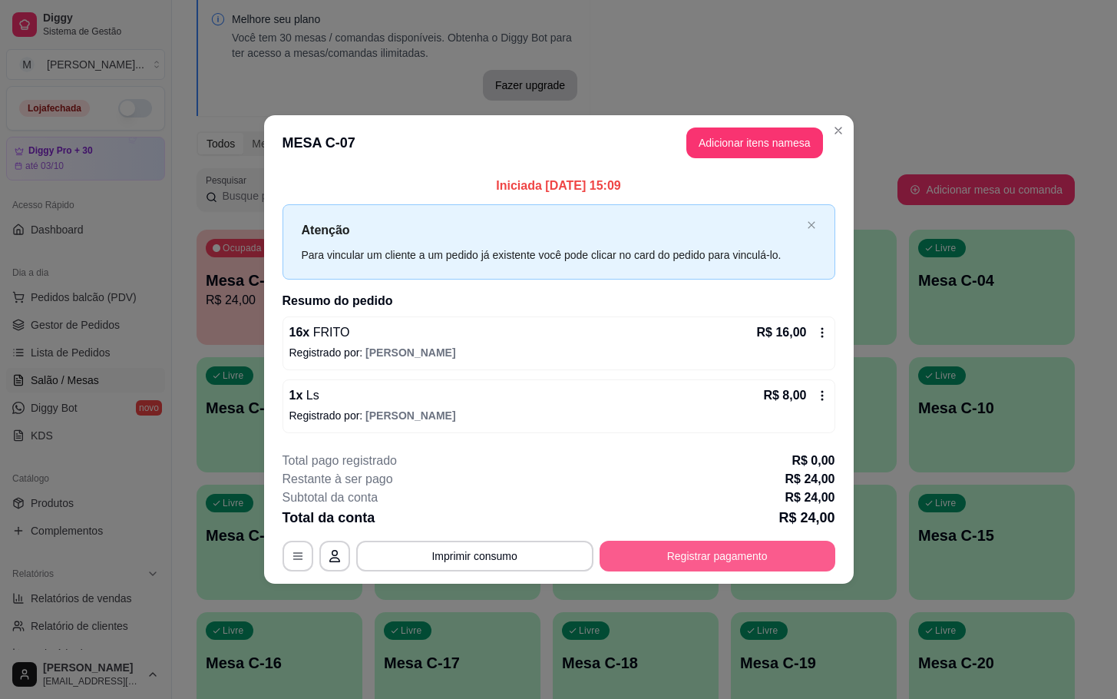
click at [702, 554] on button "Registrar pagamento" at bounding box center [718, 555] width 236 height 31
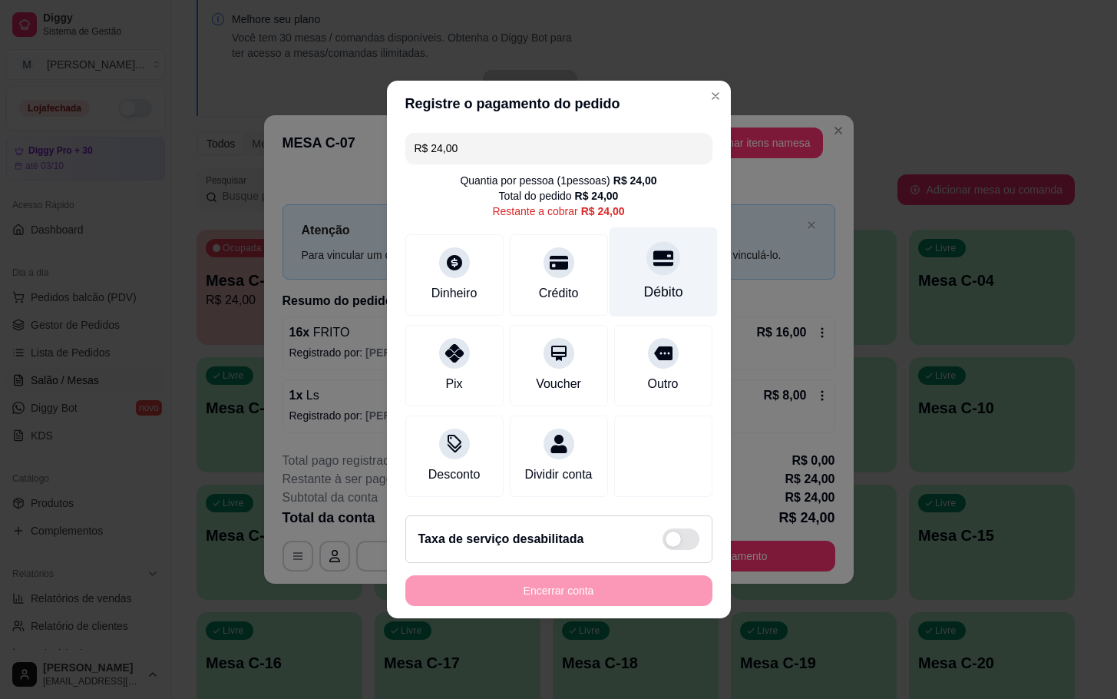
click at [643, 282] on div "Débito" at bounding box center [662, 292] width 39 height 20
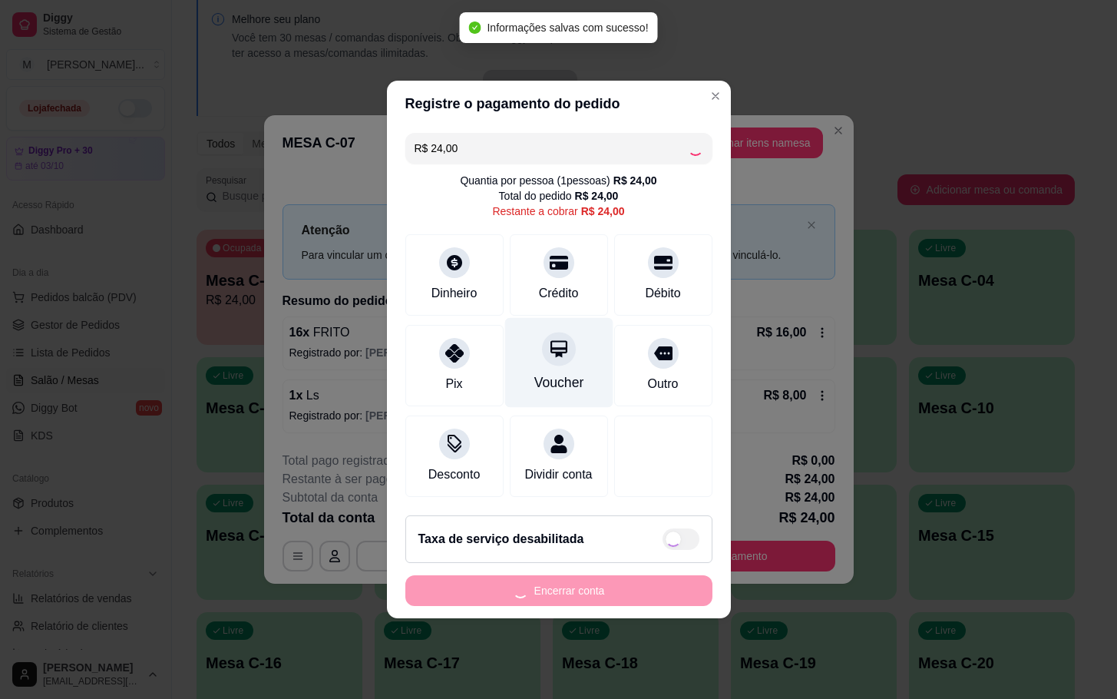
type input "R$ 0,00"
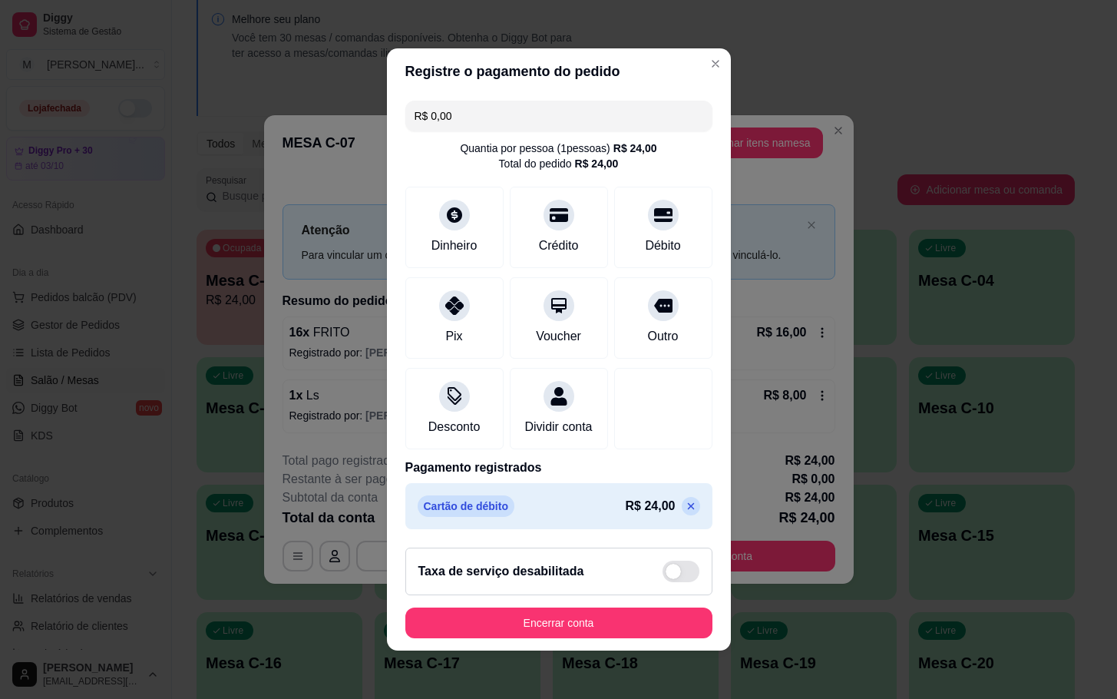
click at [666, 595] on div "Taxa de serviço desabilitada" at bounding box center [558, 571] width 307 height 48
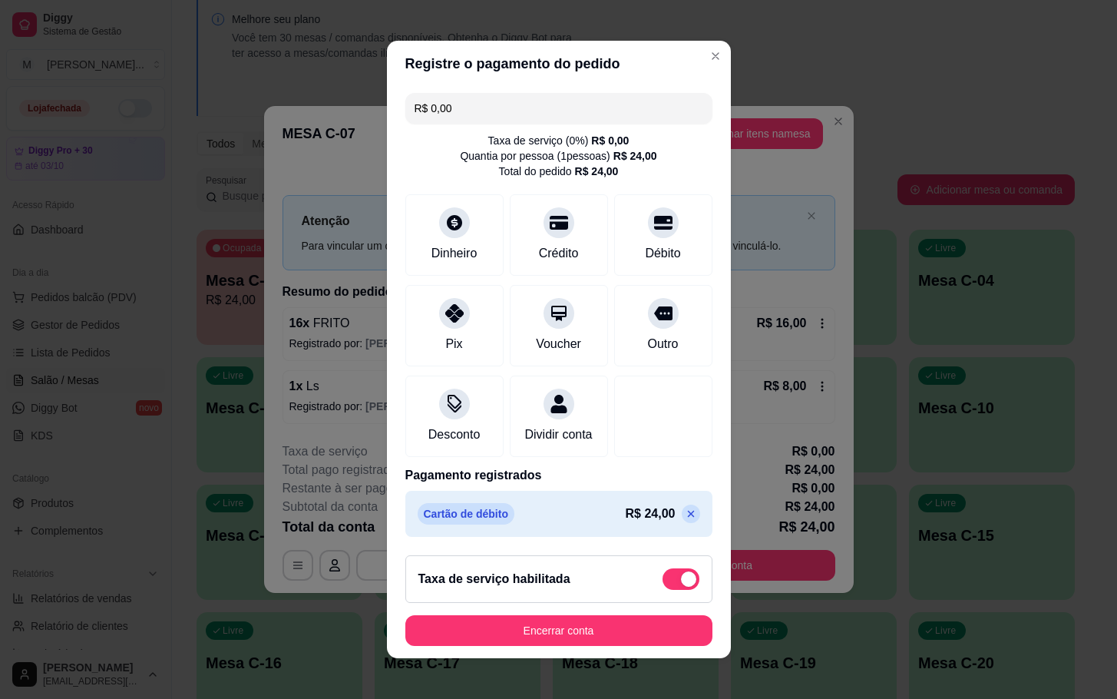
click at [679, 580] on div "Taxa de serviço habilitada" at bounding box center [558, 579] width 307 height 48
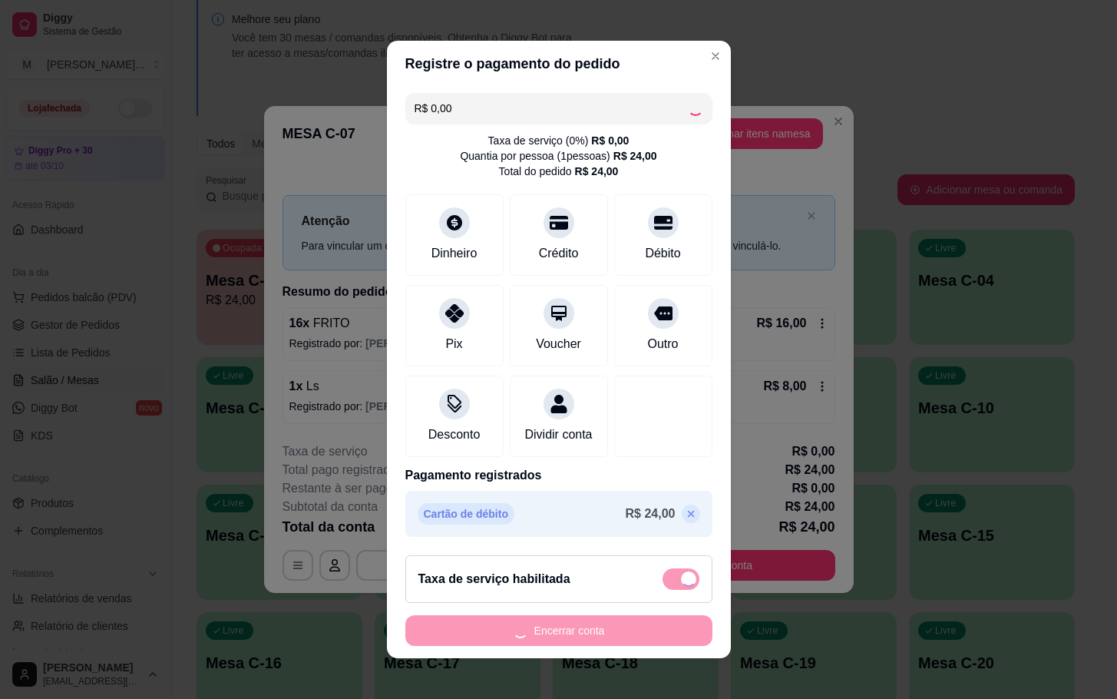
checkbox input "false"
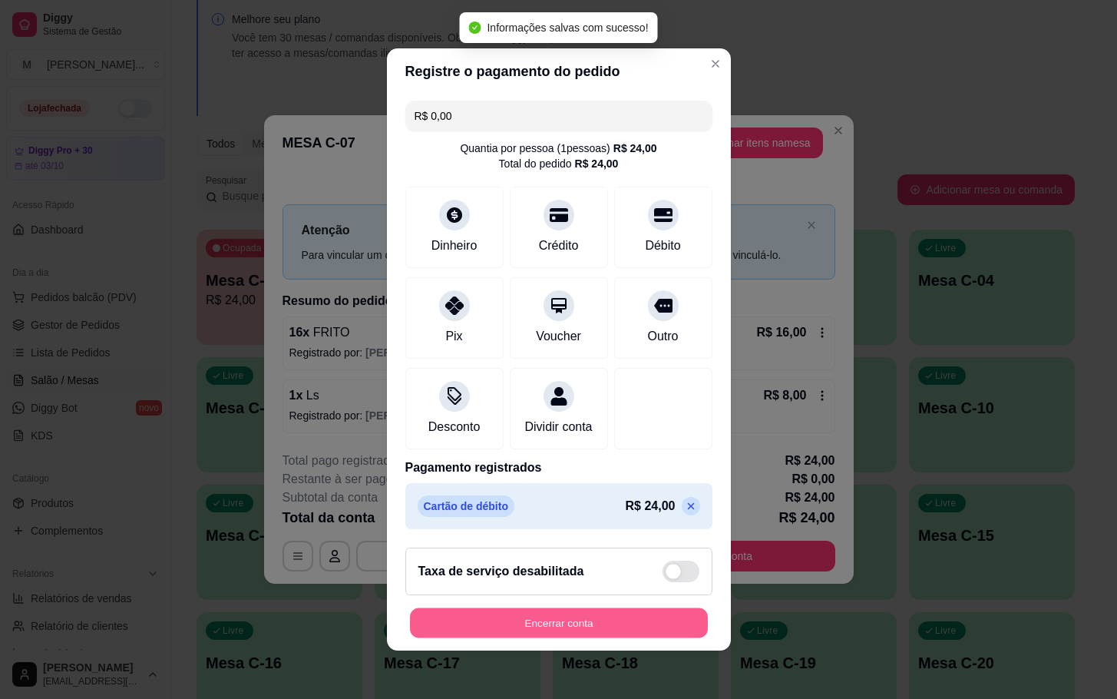
click at [631, 638] on button "Encerrar conta" at bounding box center [559, 623] width 298 height 30
